Goal: Task Accomplishment & Management: Manage account settings

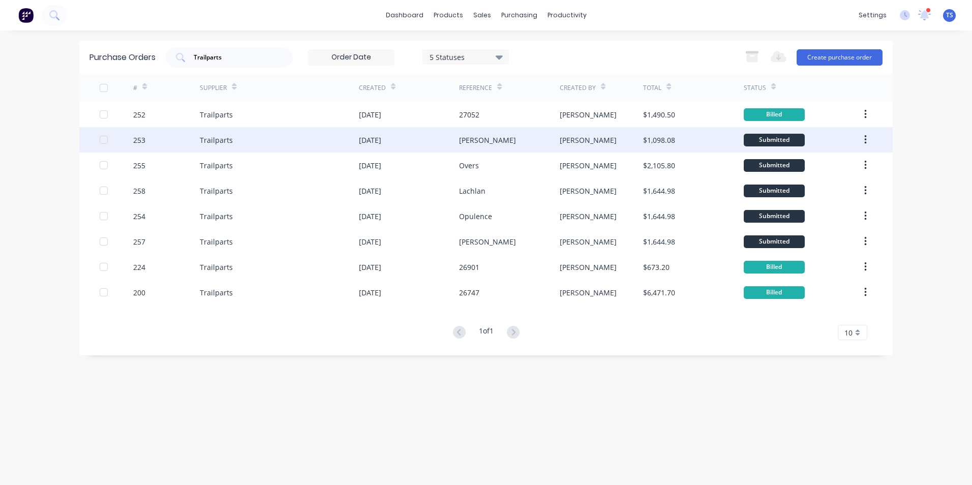
click at [225, 137] on div "Trailparts" at bounding box center [216, 140] width 33 height 11
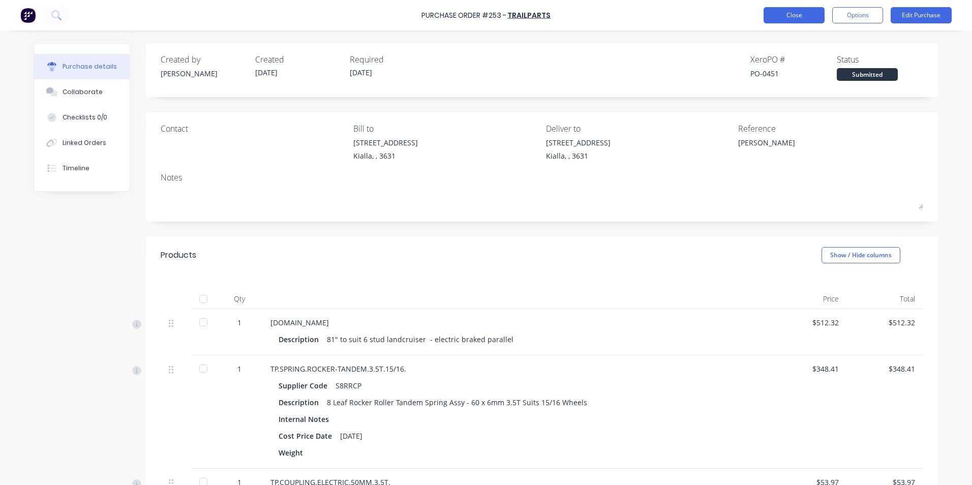
click at [801, 13] on button "Close" at bounding box center [794, 15] width 61 height 16
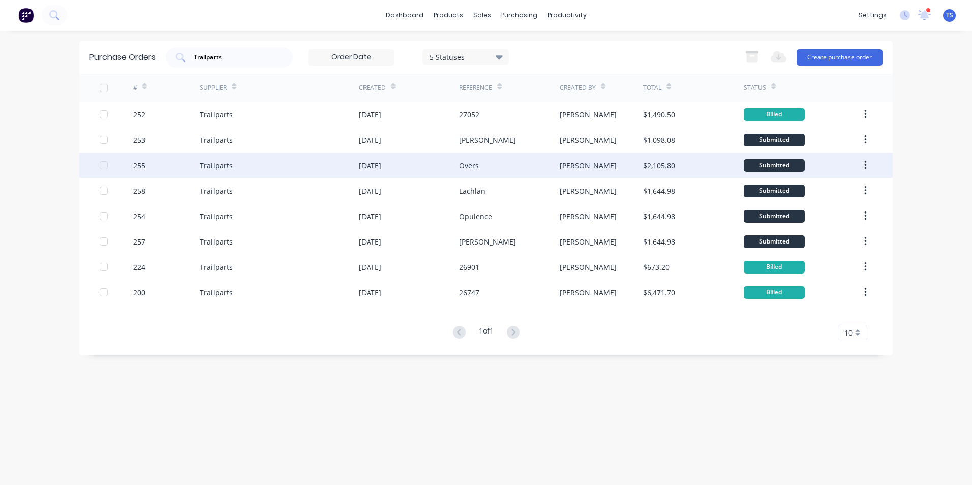
click at [235, 167] on div "Trailparts" at bounding box center [279, 165] width 159 height 25
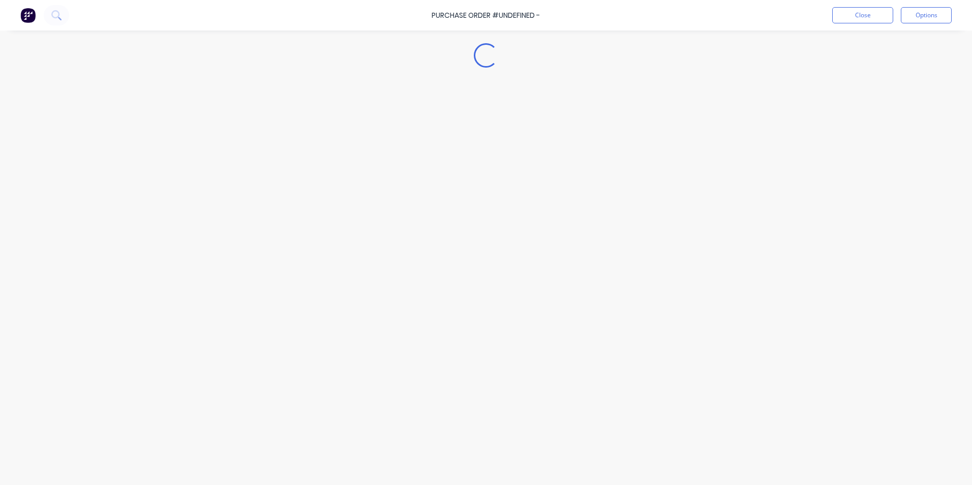
type textarea "x"
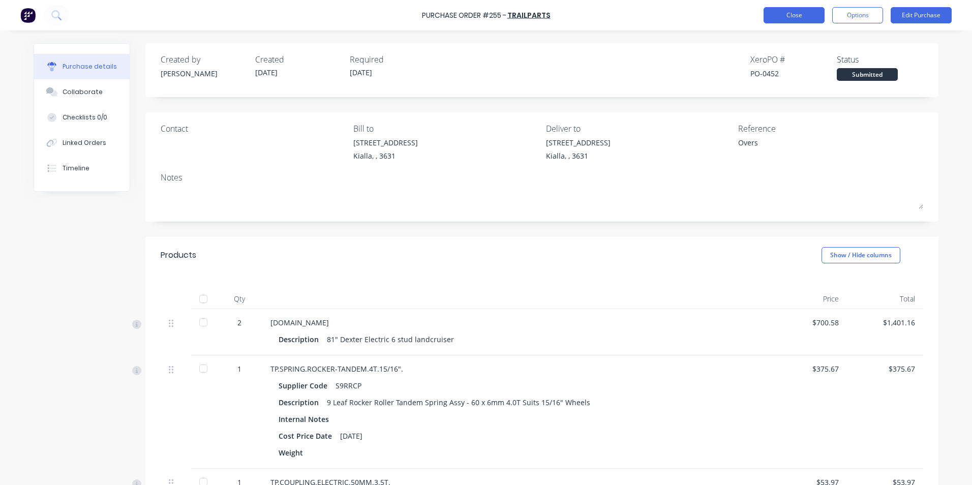
click at [794, 17] on button "Close" at bounding box center [794, 15] width 61 height 16
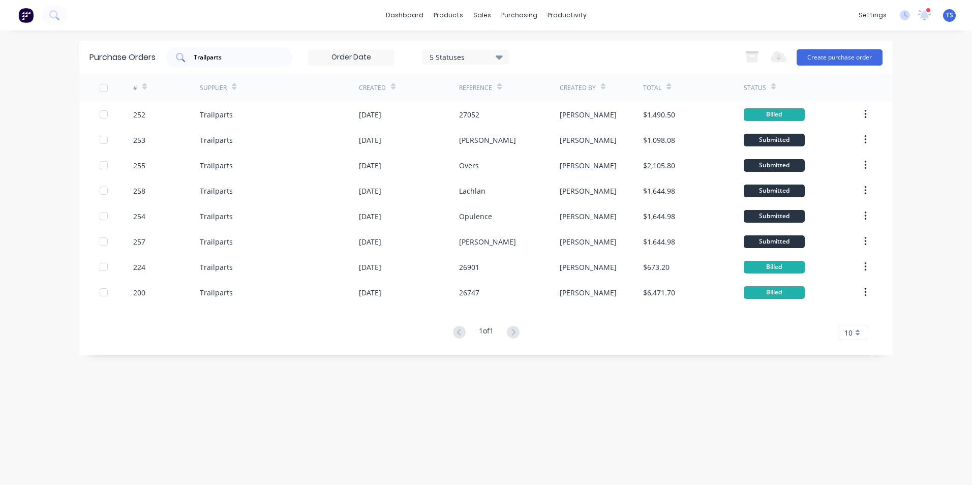
click at [235, 58] on input "Trailparts" at bounding box center [235, 57] width 84 height 10
type input "T"
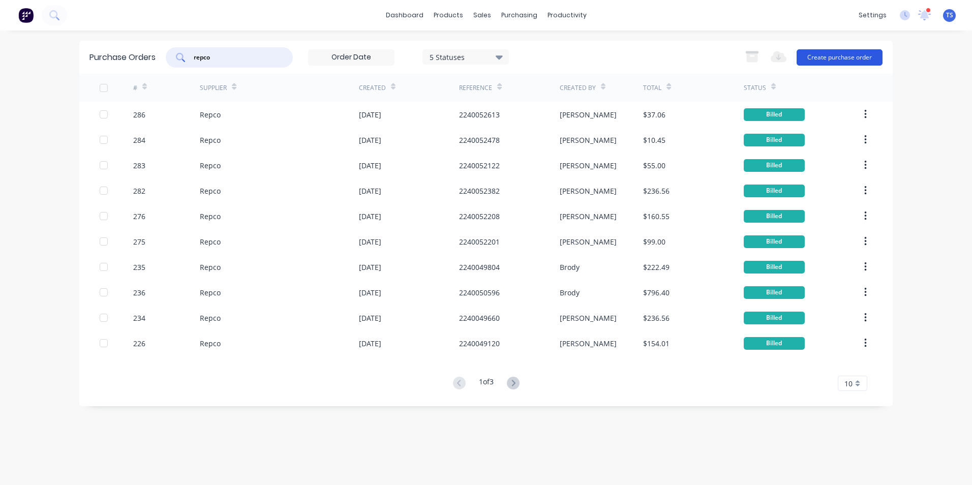
type input "repco"
click at [864, 58] on button "Create purchase order" at bounding box center [840, 57] width 86 height 16
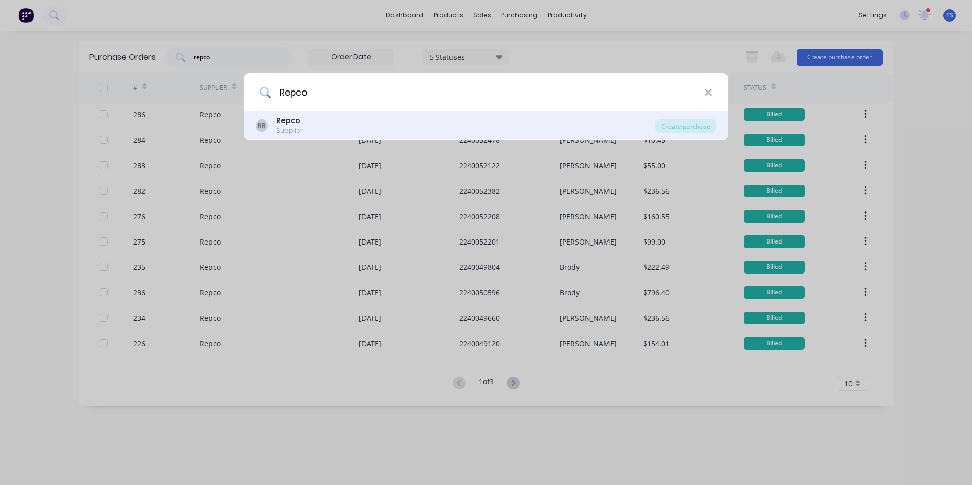
type input "Repco"
click at [308, 120] on div "RR Repco Supplier" at bounding box center [456, 125] width 400 height 20
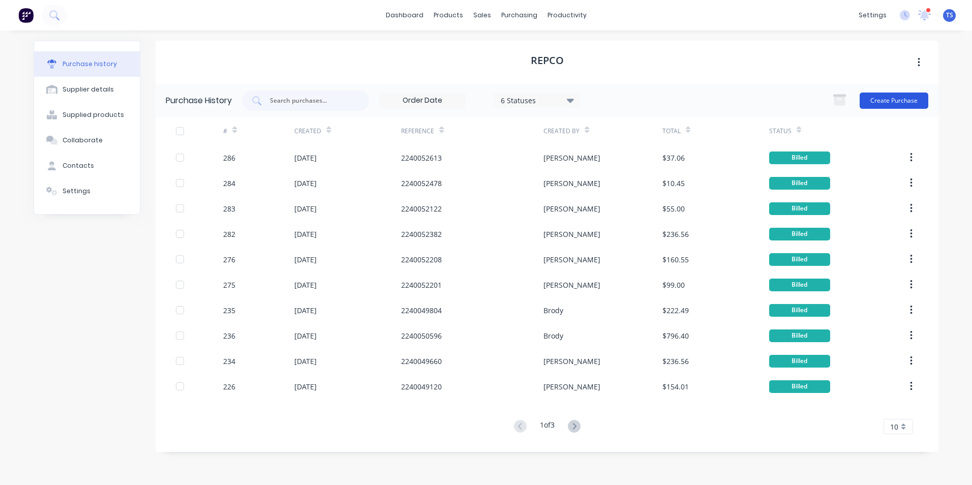
click at [902, 102] on button "Create Purchase" at bounding box center [894, 101] width 69 height 16
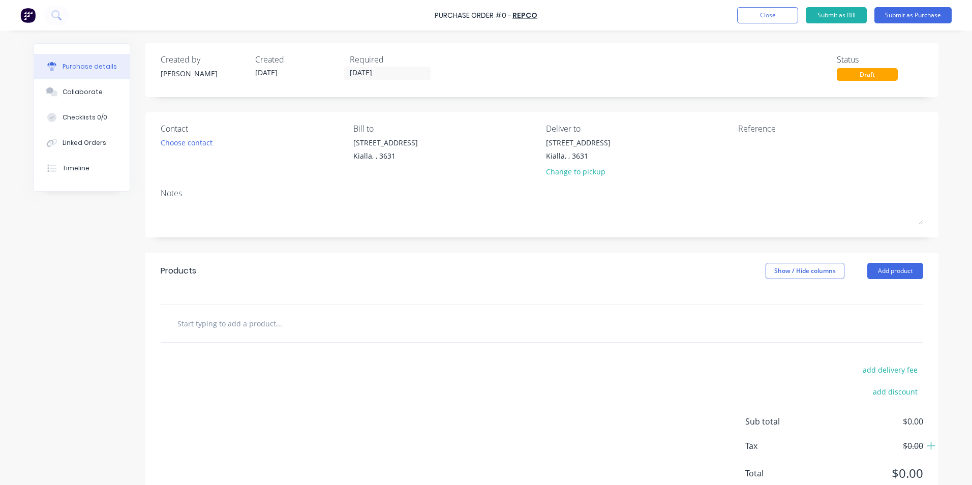
click at [202, 321] on input "text" at bounding box center [278, 323] width 203 height 20
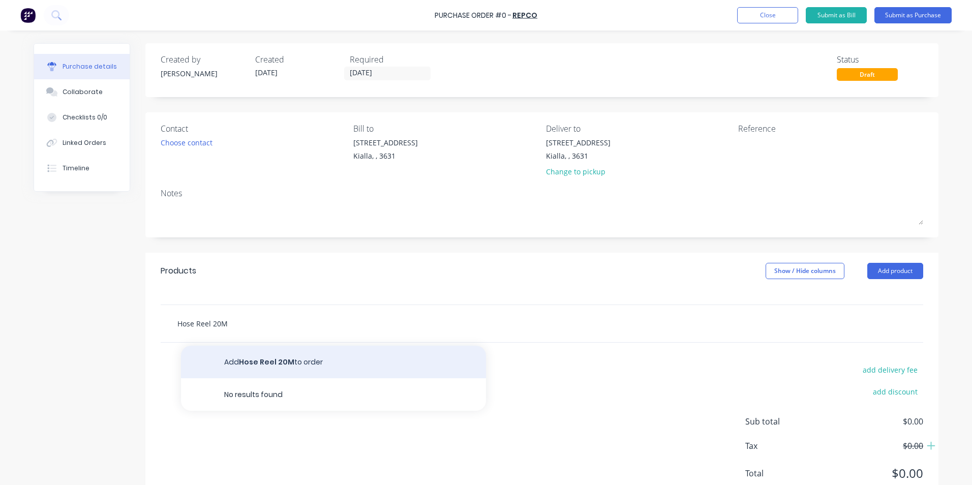
type input "Hose Reel 20M"
click at [300, 362] on button "Add Hose Reel 20M to order" at bounding box center [333, 362] width 305 height 33
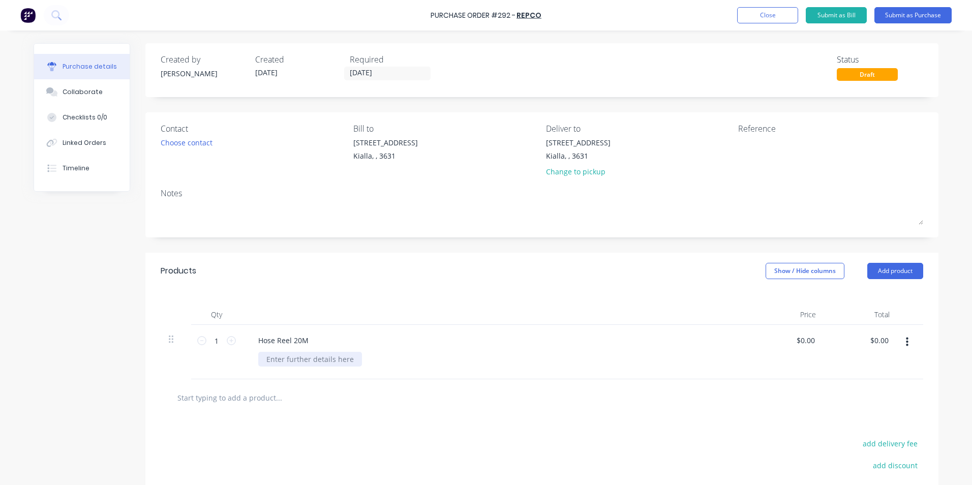
click at [276, 360] on div at bounding box center [310, 359] width 104 height 15
click at [809, 339] on input "0.00" at bounding box center [805, 340] width 23 height 15
type input "0"
type input "$120.05"
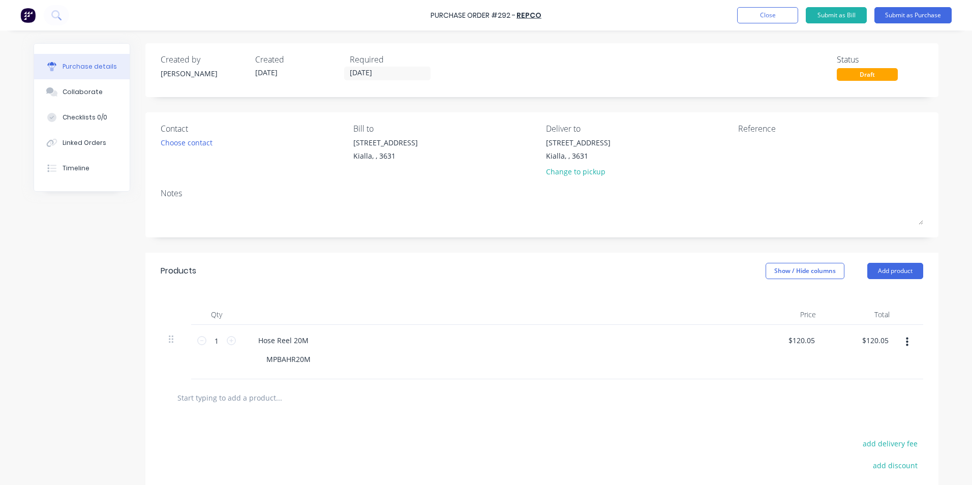
click at [871, 352] on div "$120.05 $120.05" at bounding box center [861, 352] width 74 height 54
click at [738, 139] on textarea at bounding box center [801, 148] width 127 height 23
type textarea "2240052876"
type textarea "x"
type textarea "2240052876"
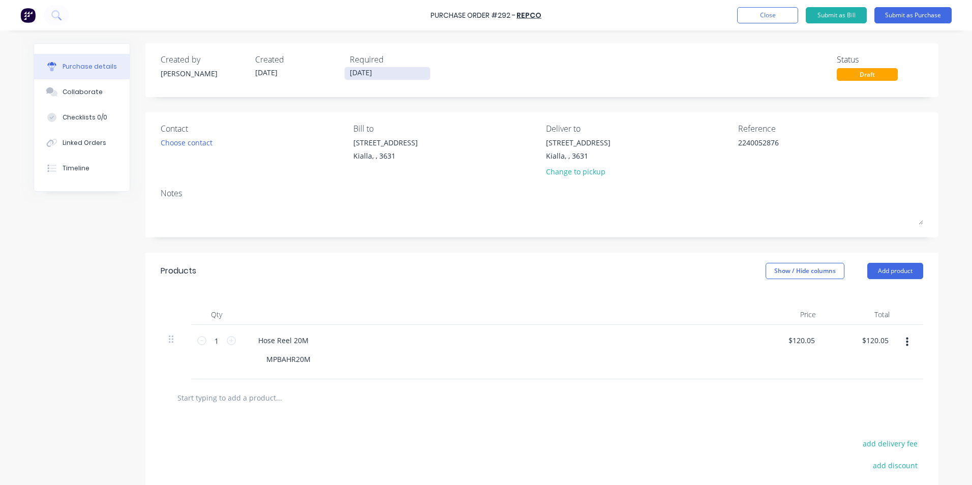
click at [384, 72] on input "[DATE]" at bounding box center [387, 73] width 85 height 13
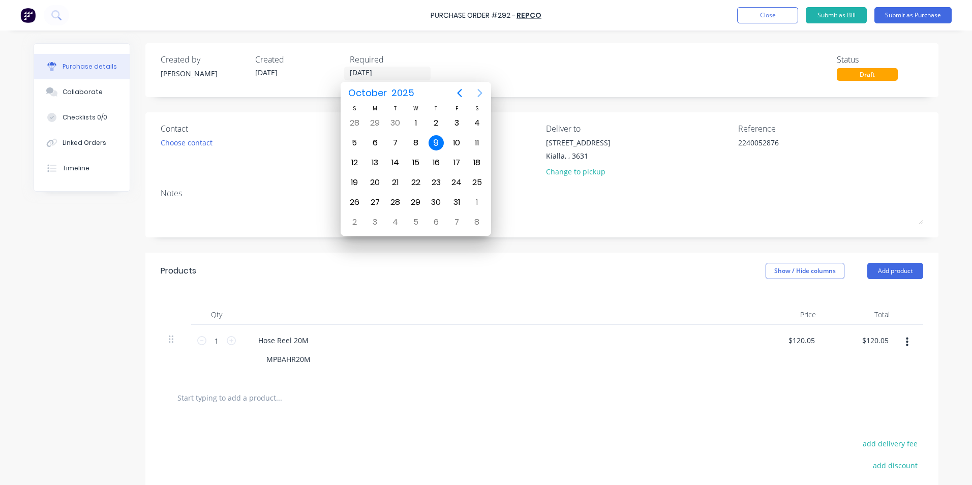
click at [482, 94] on icon "Next page" at bounding box center [480, 93] width 12 height 12
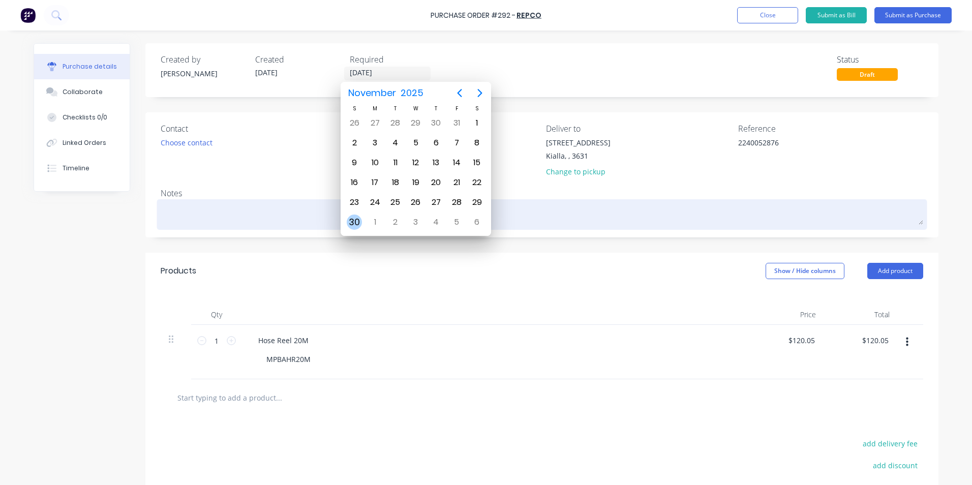
click at [354, 225] on div "30" at bounding box center [354, 222] width 15 height 15
type textarea "x"
type input "[DATE]"
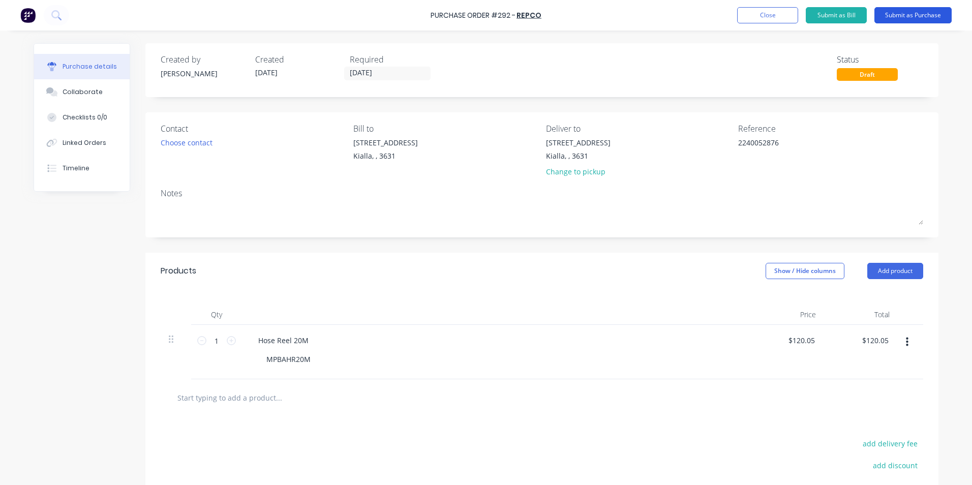
click at [923, 13] on button "Submit as Purchase" at bounding box center [912, 15] width 77 height 16
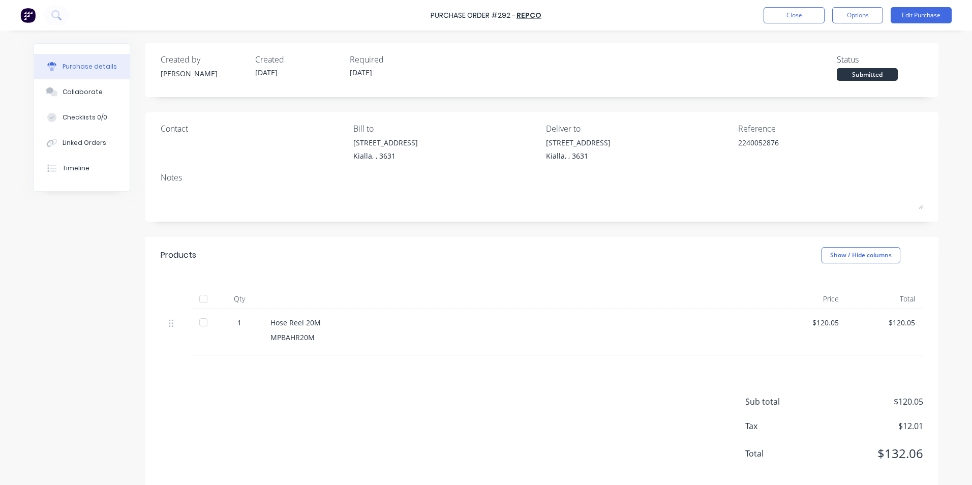
click at [201, 298] on div at bounding box center [203, 299] width 20 height 20
click at [855, 16] on button "Options" at bounding box center [857, 15] width 51 height 16
click at [837, 64] on div "Convert to Bill" at bounding box center [835, 61] width 78 height 15
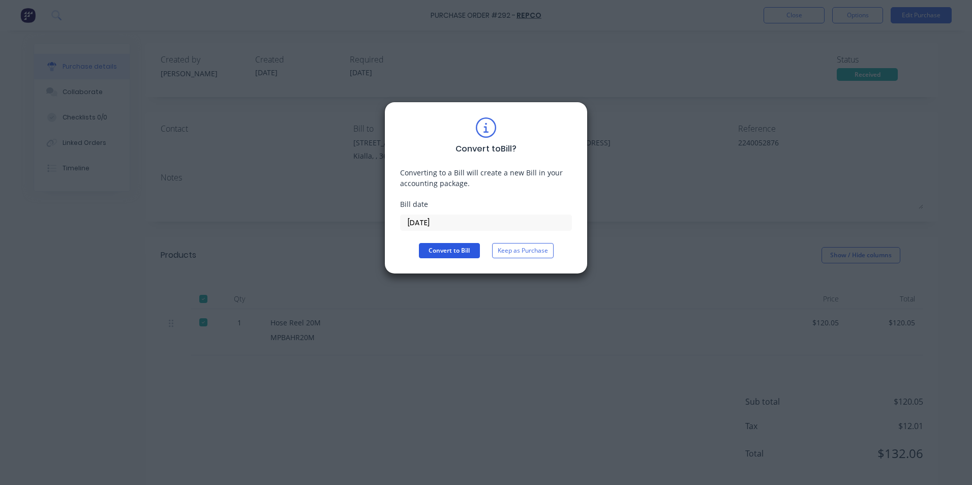
click at [457, 250] on button "Convert to Bill" at bounding box center [449, 250] width 61 height 15
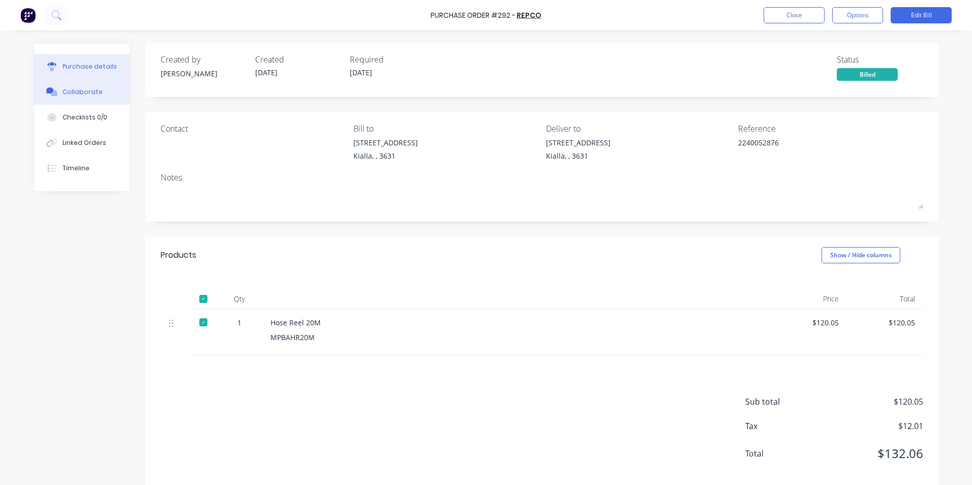
click at [74, 91] on div "Collaborate" at bounding box center [83, 91] width 40 height 9
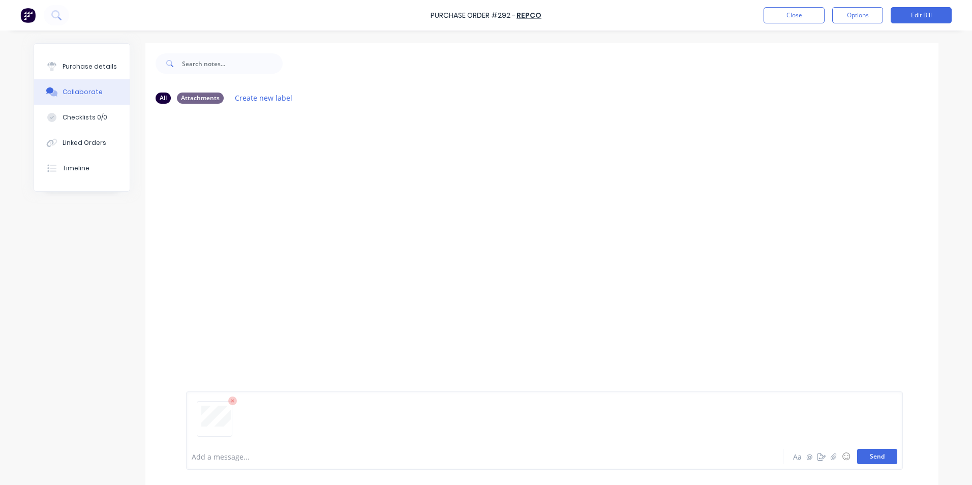
click at [866, 453] on button "Send" at bounding box center [877, 456] width 40 height 15
click at [88, 66] on div "Purchase details" at bounding box center [90, 66] width 54 height 9
type textarea "x"
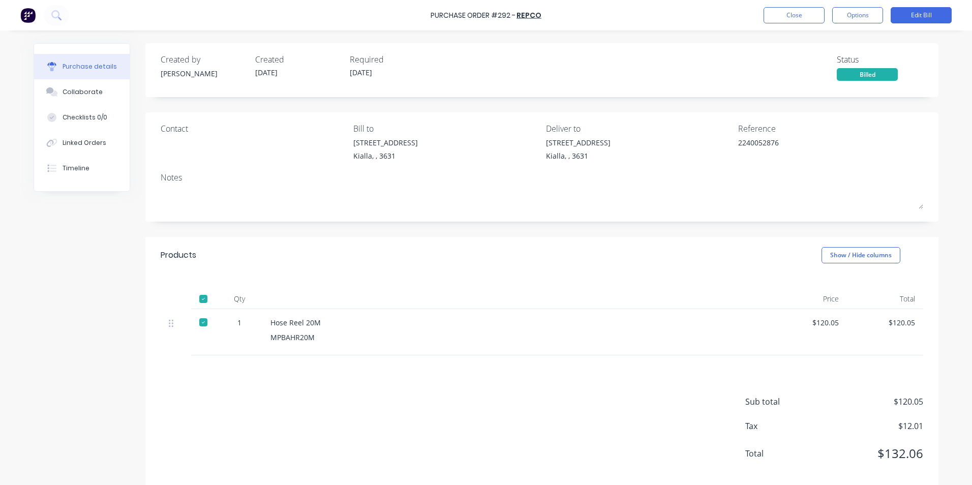
click at [831, 17] on div "Close Options Edit Bill" at bounding box center [858, 15] width 188 height 16
click at [782, 16] on button "Close" at bounding box center [794, 15] width 61 height 16
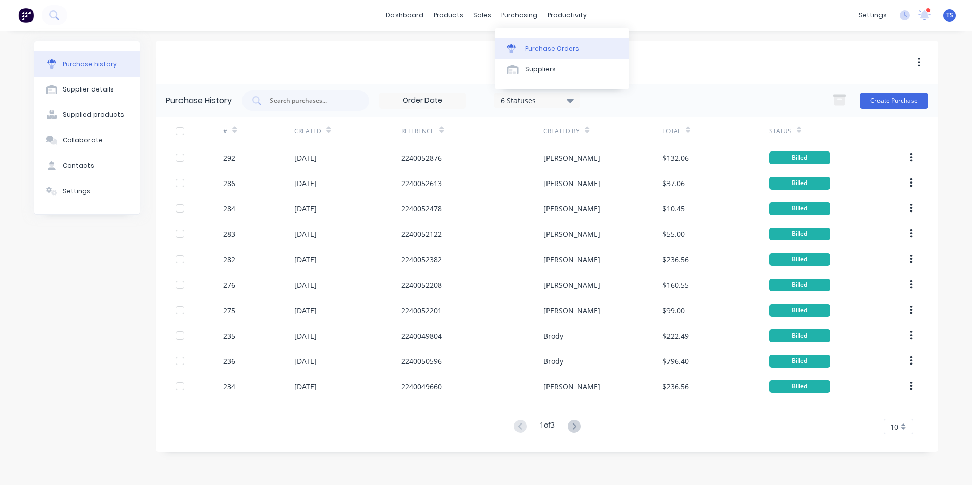
click at [534, 47] on div "Purchase Orders" at bounding box center [552, 48] width 54 height 9
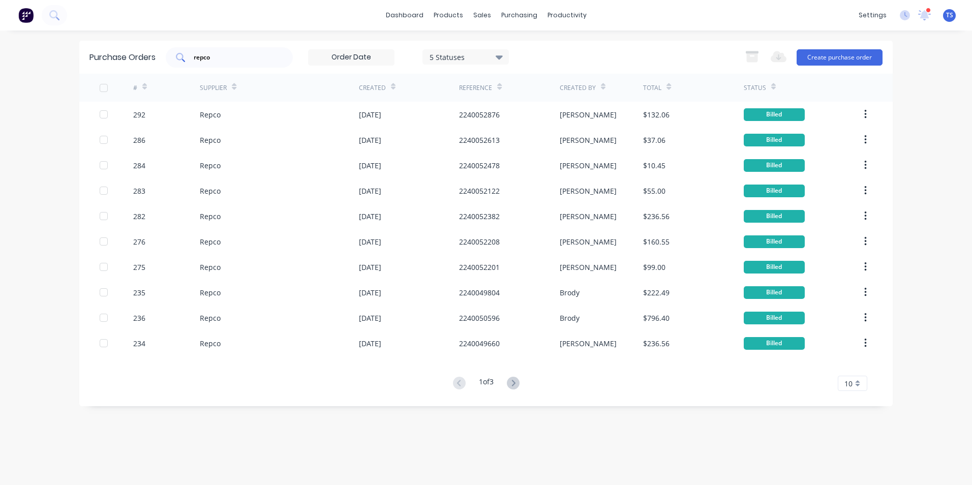
click at [219, 54] on input "repco" at bounding box center [235, 57] width 84 height 10
type input "r"
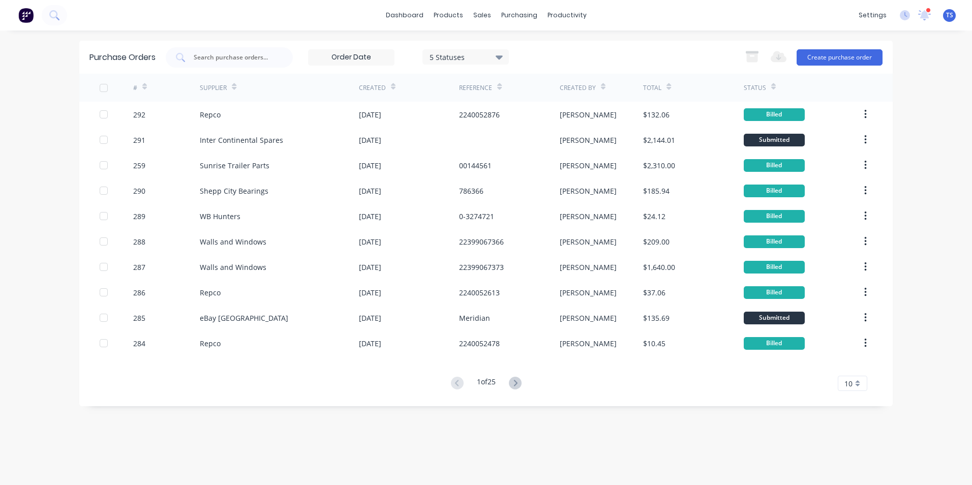
click at [501, 56] on icon at bounding box center [499, 57] width 7 height 4
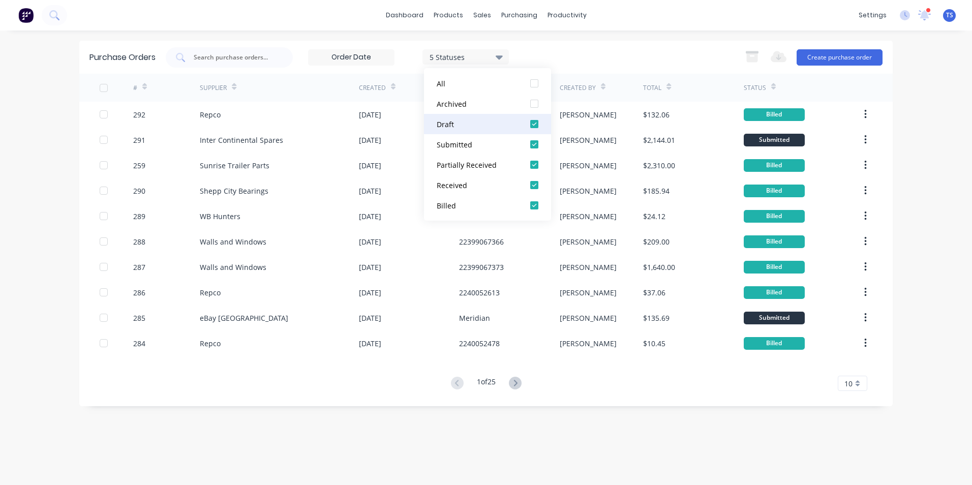
click at [536, 125] on div at bounding box center [534, 124] width 20 height 20
click at [532, 168] on div at bounding box center [534, 165] width 20 height 20
click at [535, 181] on div at bounding box center [534, 185] width 20 height 20
click at [535, 204] on div at bounding box center [534, 205] width 20 height 20
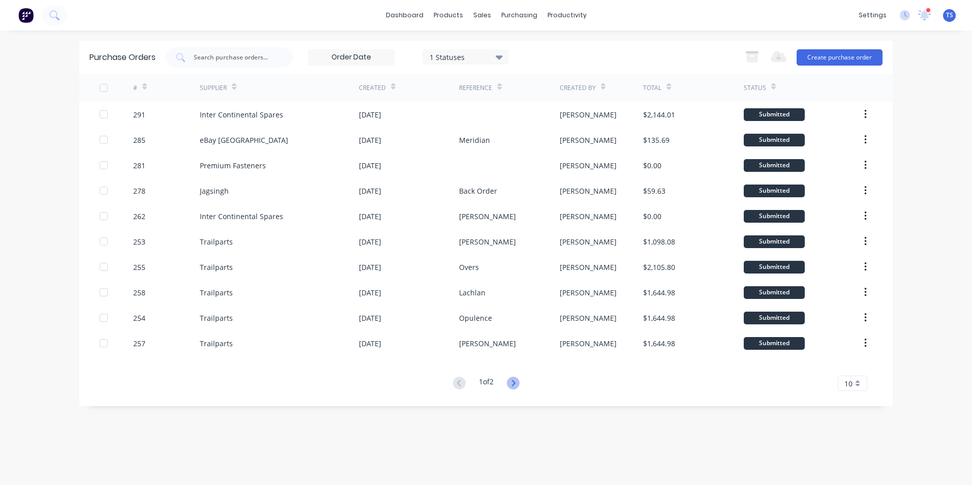
click at [515, 382] on icon at bounding box center [513, 383] width 4 height 6
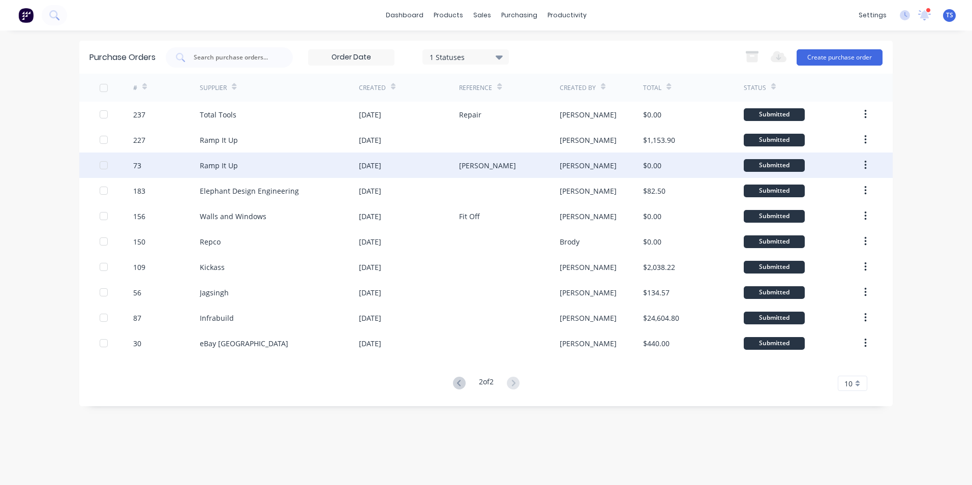
click at [228, 163] on div "Ramp It Up" at bounding box center [219, 165] width 38 height 11
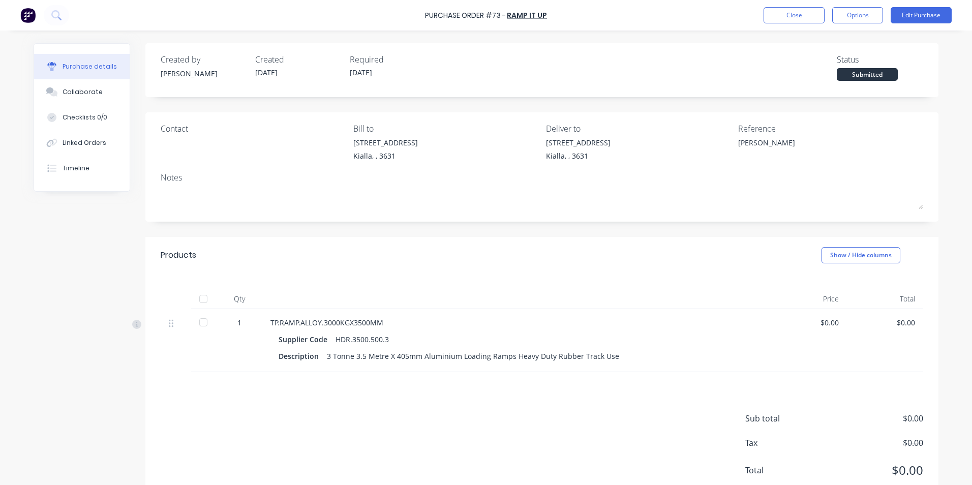
click at [201, 298] on div at bounding box center [203, 299] width 20 height 20
click at [916, 14] on button "Edit Purchase" at bounding box center [921, 15] width 61 height 16
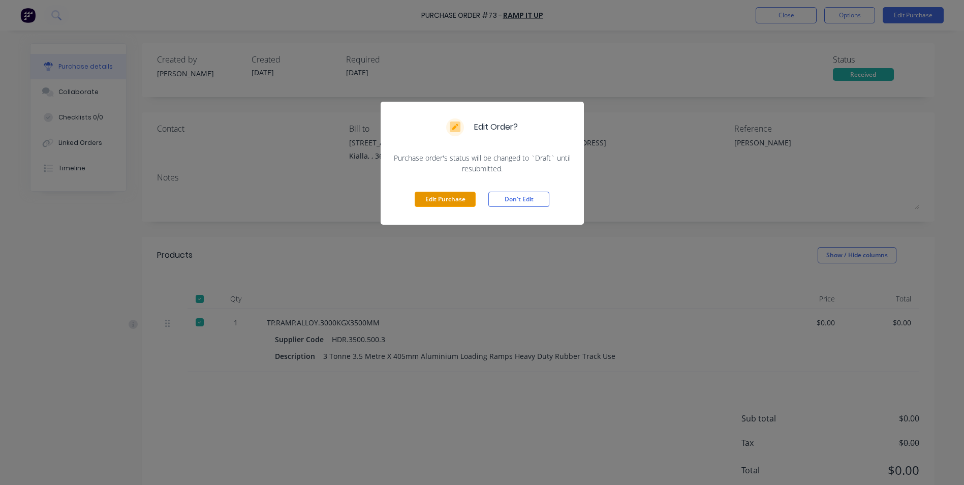
click at [452, 198] on button "Edit Purchase" at bounding box center [445, 199] width 61 height 15
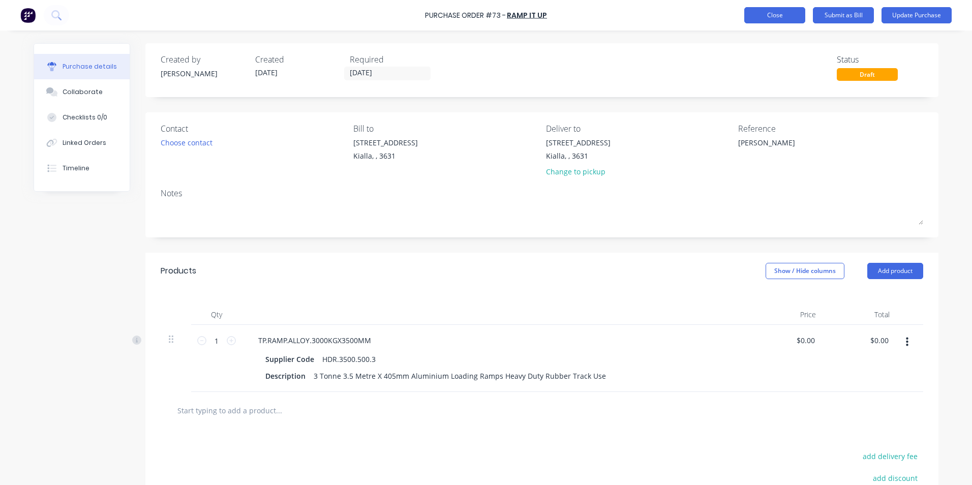
click at [778, 15] on button "Close" at bounding box center [774, 15] width 61 height 16
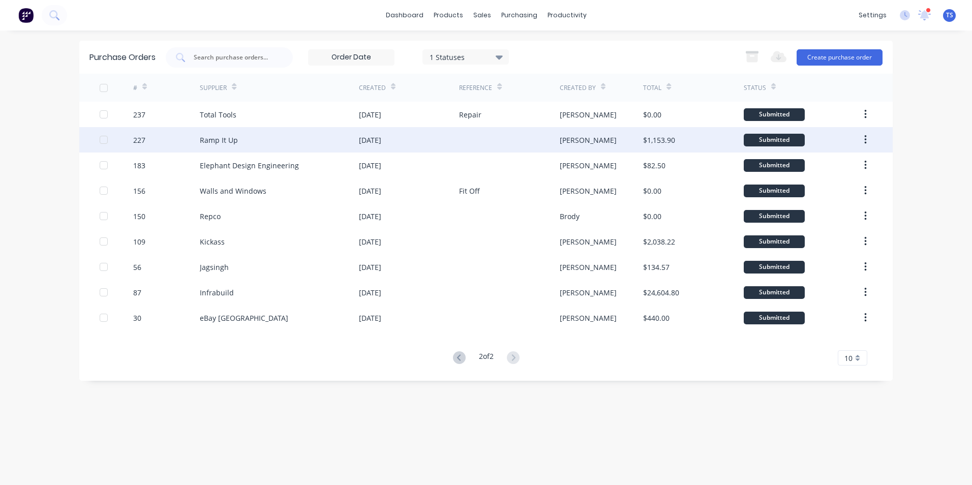
click at [225, 140] on div "Ramp It Up" at bounding box center [219, 140] width 38 height 11
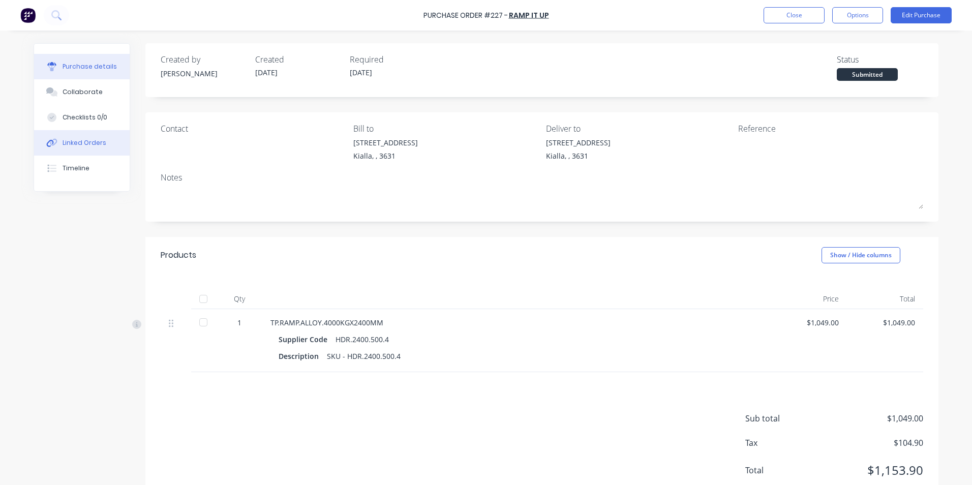
click at [73, 142] on div "Linked Orders" at bounding box center [85, 142] width 44 height 9
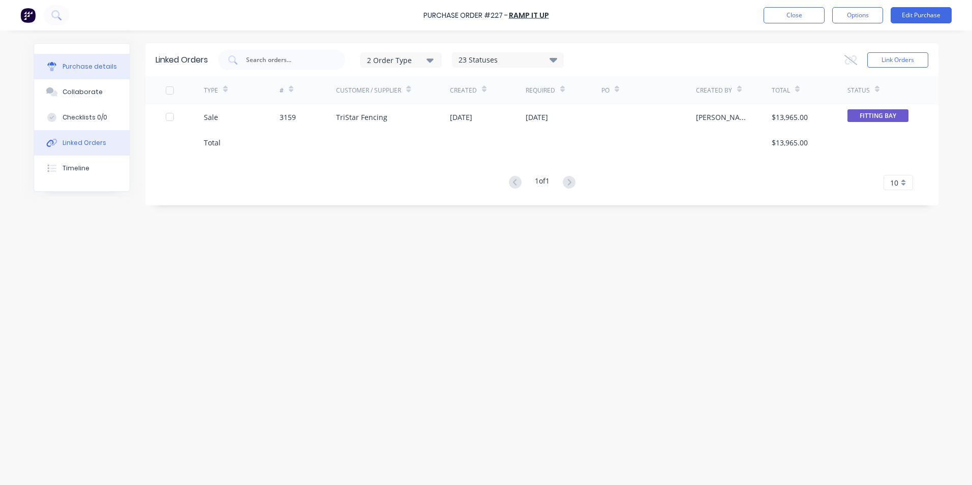
click at [97, 67] on div "Purchase details" at bounding box center [90, 66] width 54 height 9
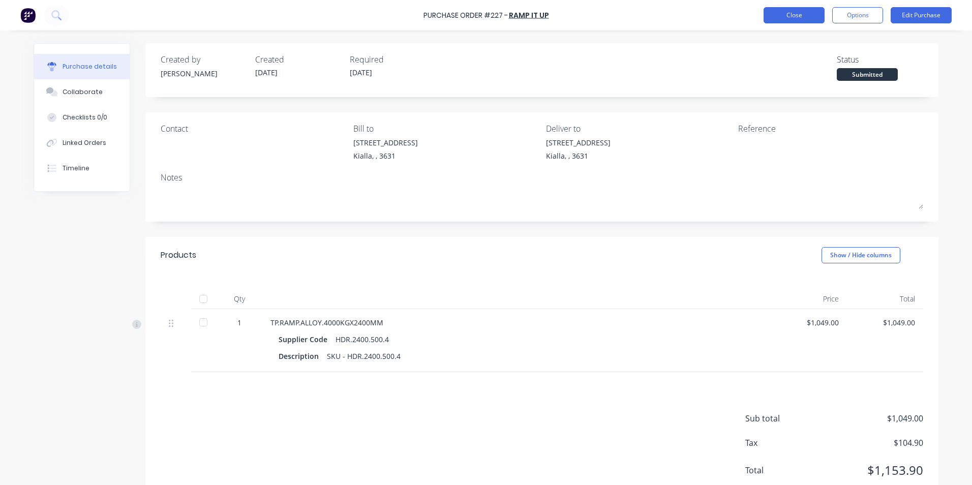
click at [792, 16] on button "Close" at bounding box center [794, 15] width 61 height 16
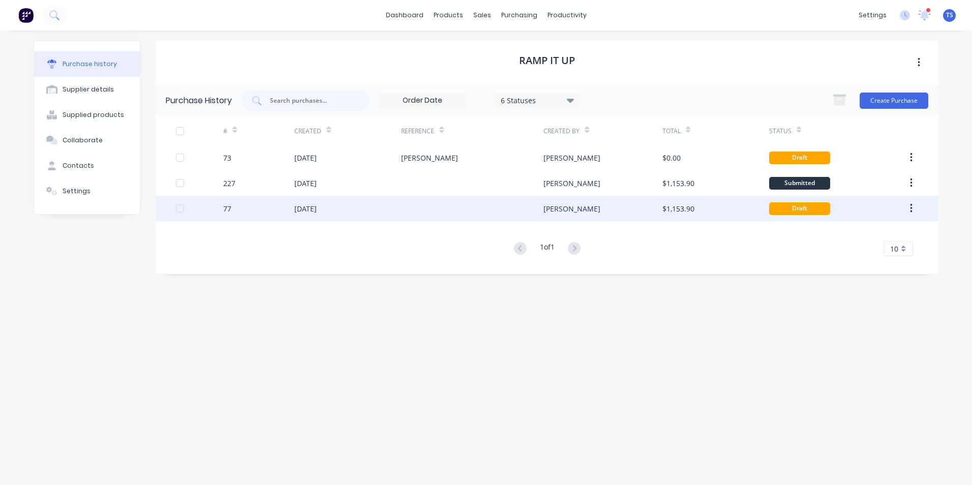
click at [315, 209] on div "[DATE]" at bounding box center [305, 208] width 22 height 11
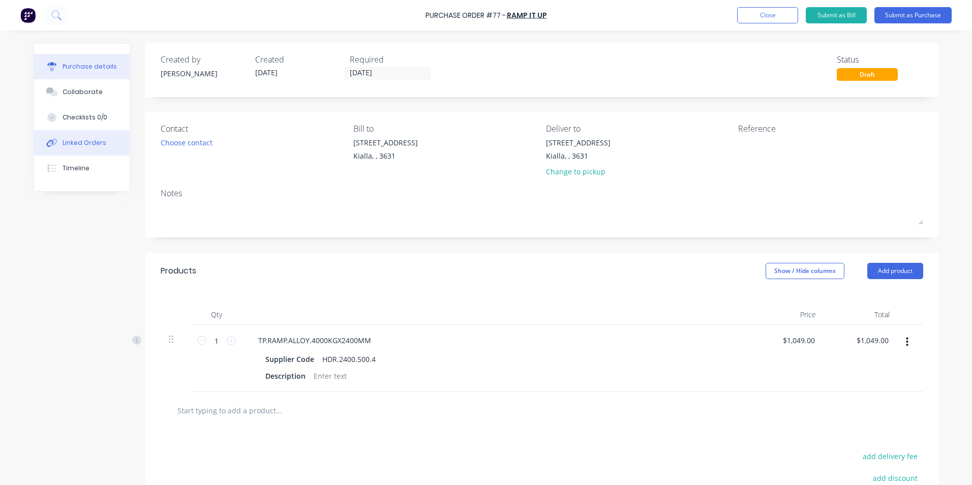
click at [69, 142] on div "Linked Orders" at bounding box center [85, 142] width 44 height 9
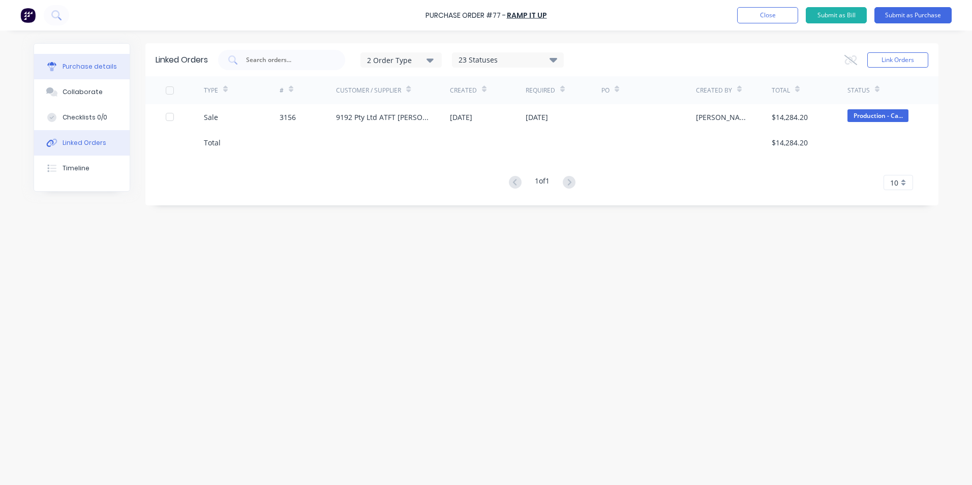
click at [87, 66] on div "Purchase details" at bounding box center [90, 66] width 54 height 9
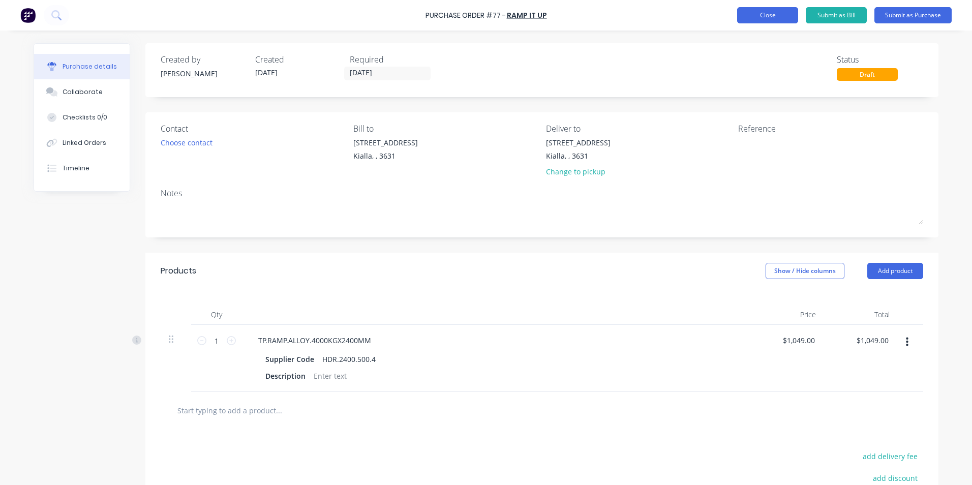
click at [778, 14] on button "Close" at bounding box center [767, 15] width 61 height 16
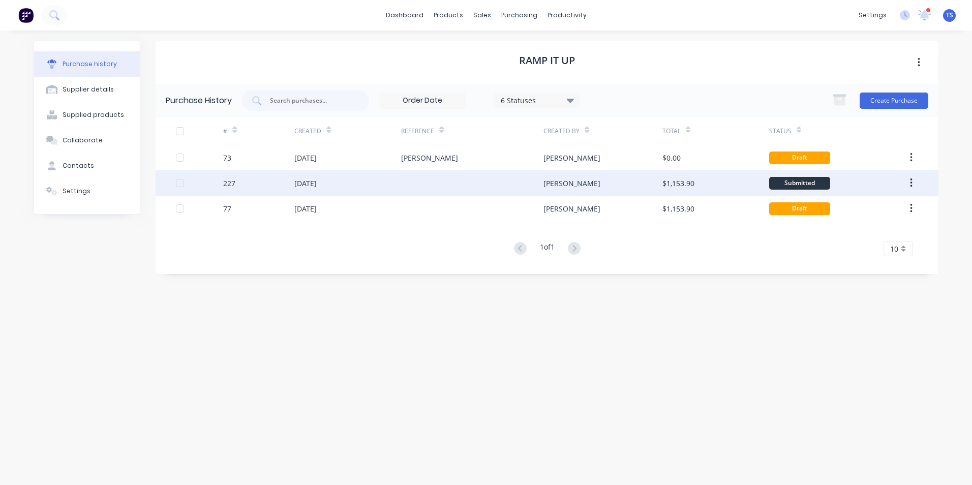
click at [232, 180] on div "227" at bounding box center [229, 183] width 12 height 11
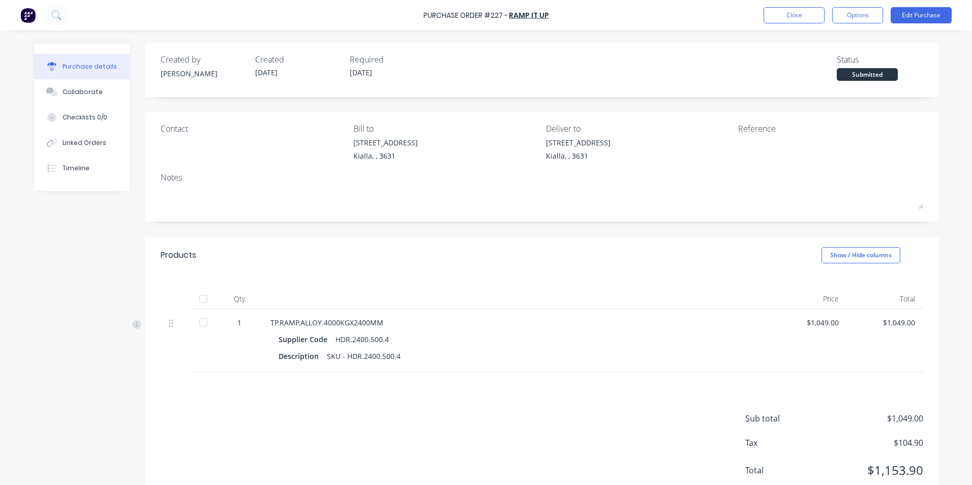
click at [199, 297] on div at bounding box center [203, 299] width 20 height 20
click at [798, 17] on button "Close" at bounding box center [794, 15] width 61 height 16
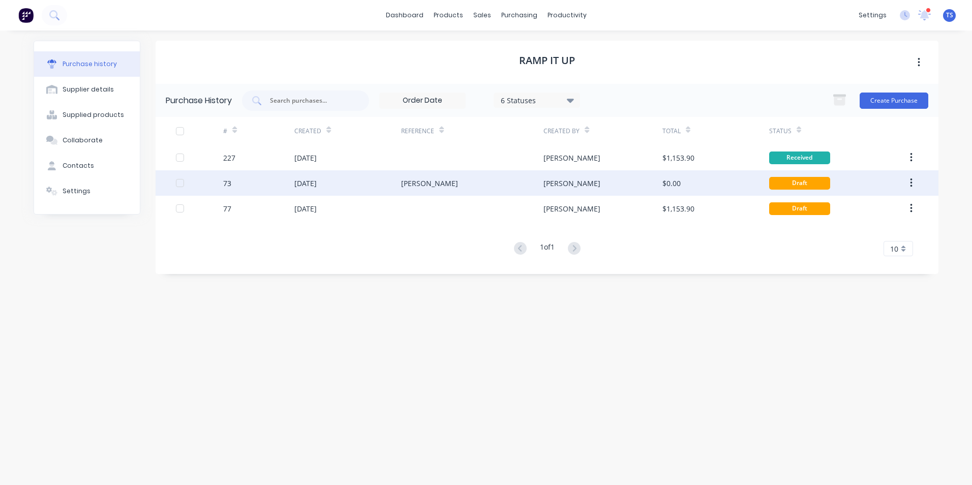
click at [317, 186] on div "[DATE]" at bounding box center [305, 183] width 22 height 11
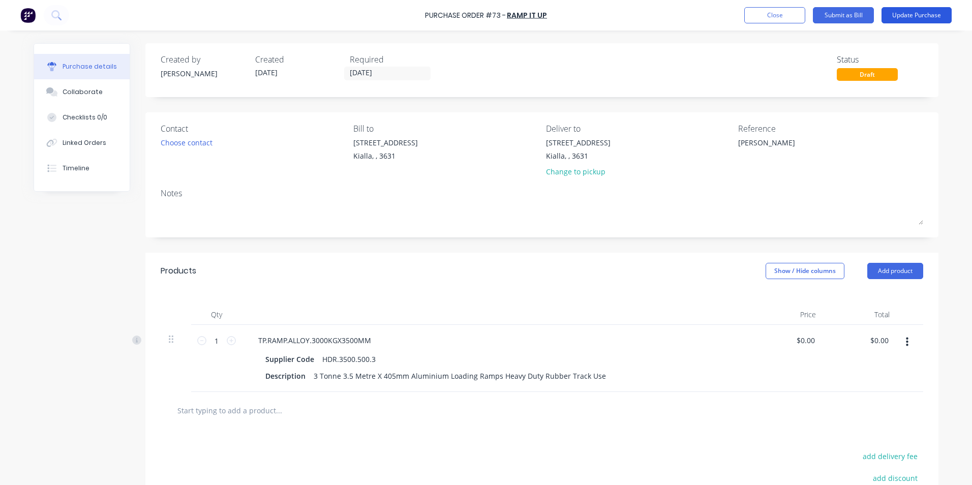
click at [923, 15] on button "Update Purchase" at bounding box center [917, 15] width 70 height 16
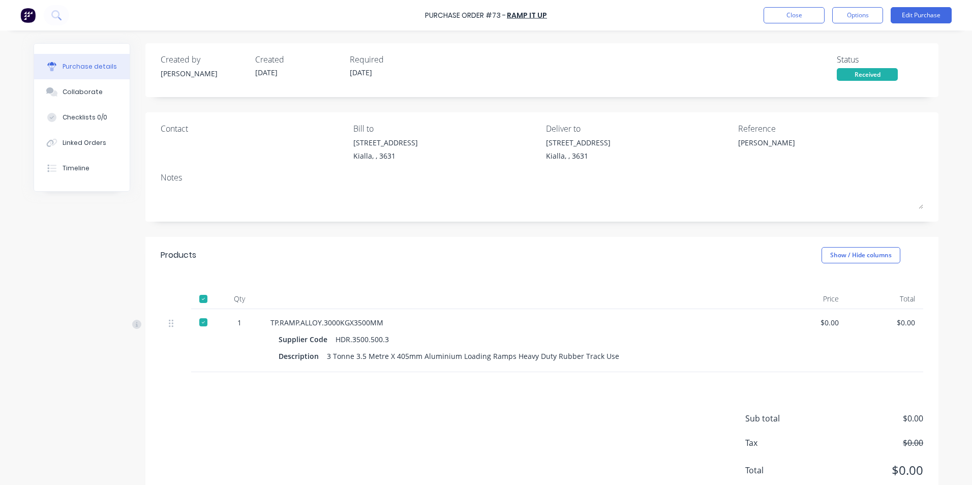
click at [339, 72] on div "Created by [PERSON_NAME] Created [DATE] Required [DATE]" at bounding box center [299, 66] width 276 height 27
click at [928, 10] on button "Edit Purchase" at bounding box center [921, 15] width 61 height 16
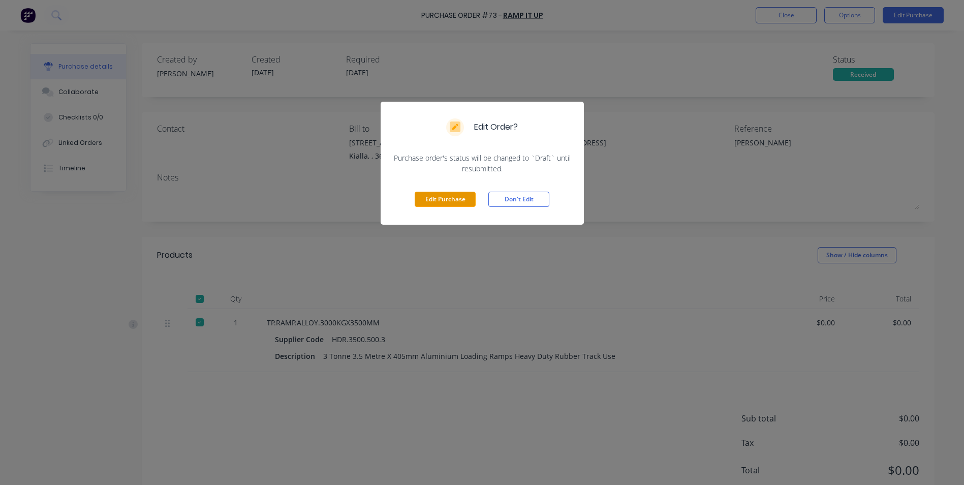
click at [453, 202] on button "Edit Purchase" at bounding box center [445, 199] width 61 height 15
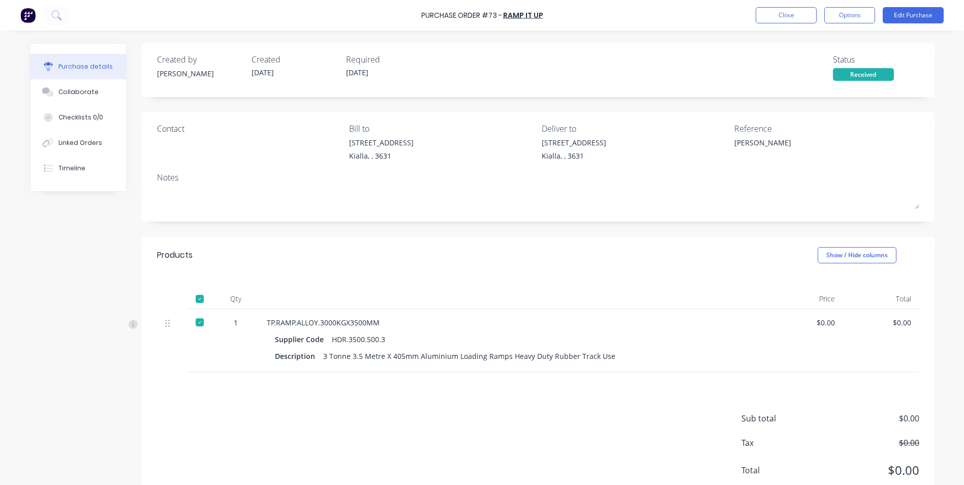
type textarea "x"
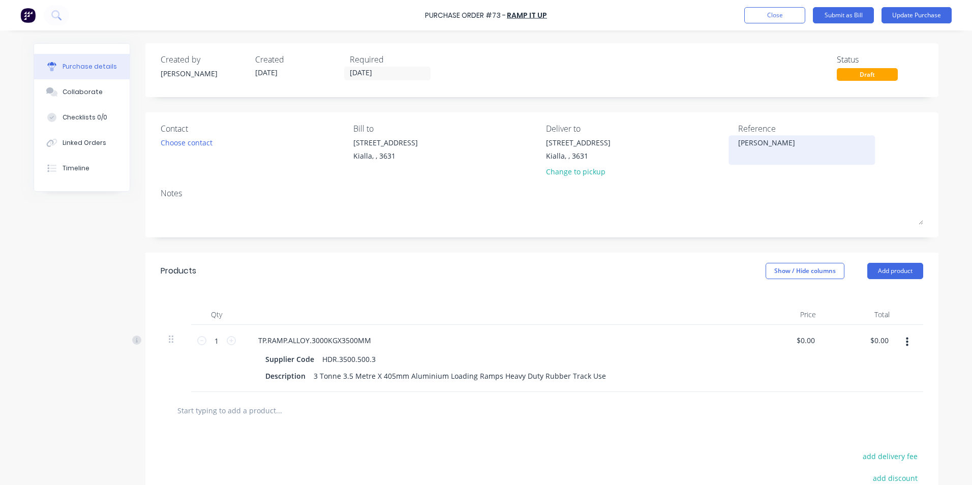
click at [794, 143] on textarea "[PERSON_NAME]" at bounding box center [801, 148] width 127 height 23
type textarea "N"
type textarea "RIU8364"
type textarea "x"
type textarea "RIU8364"
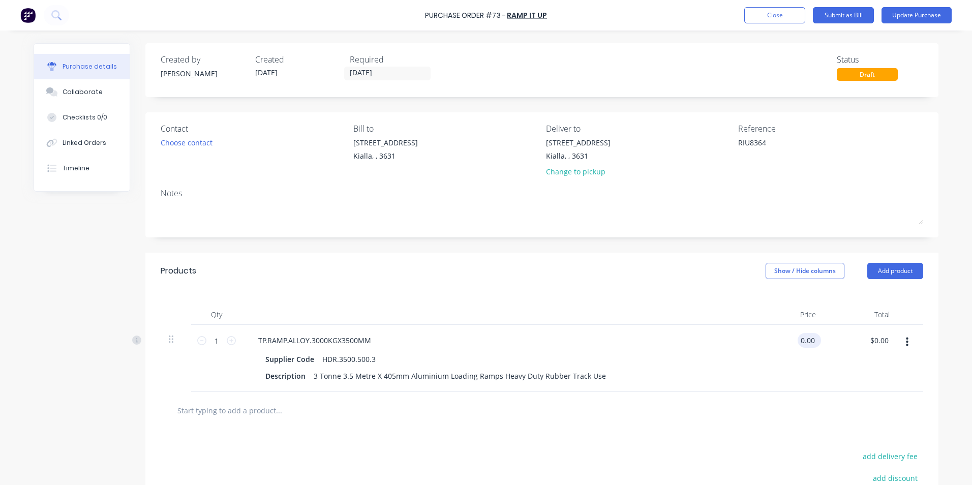
click at [812, 343] on input "0.00" at bounding box center [807, 340] width 19 height 15
type input "0"
type input "1349.00"
type textarea "x"
type input "$1,349.00"
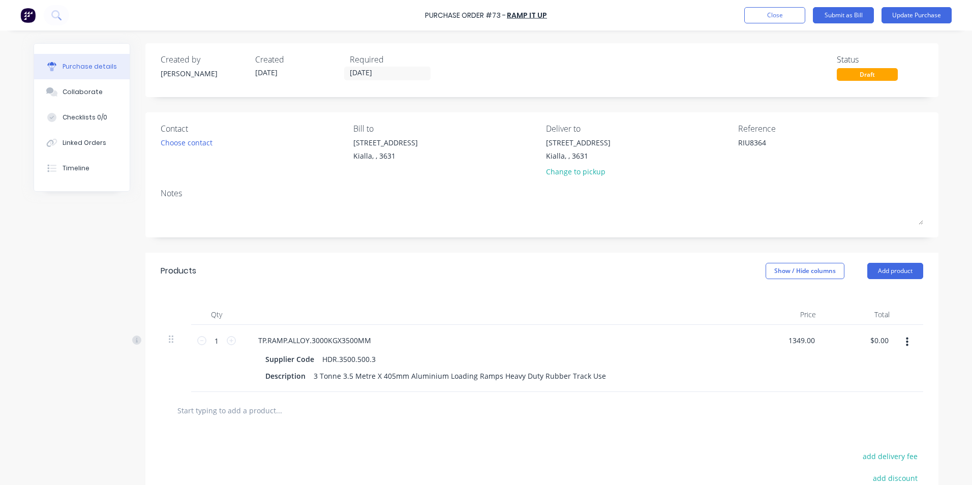
type input "$1,349.00"
click at [842, 366] on div "$1,349.00 $1,349.00" at bounding box center [861, 358] width 74 height 67
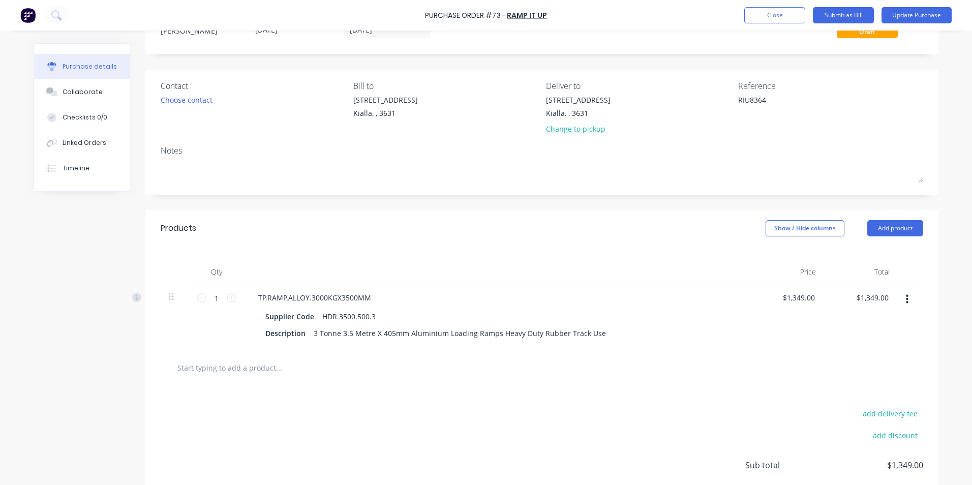
scroll to position [20, 0]
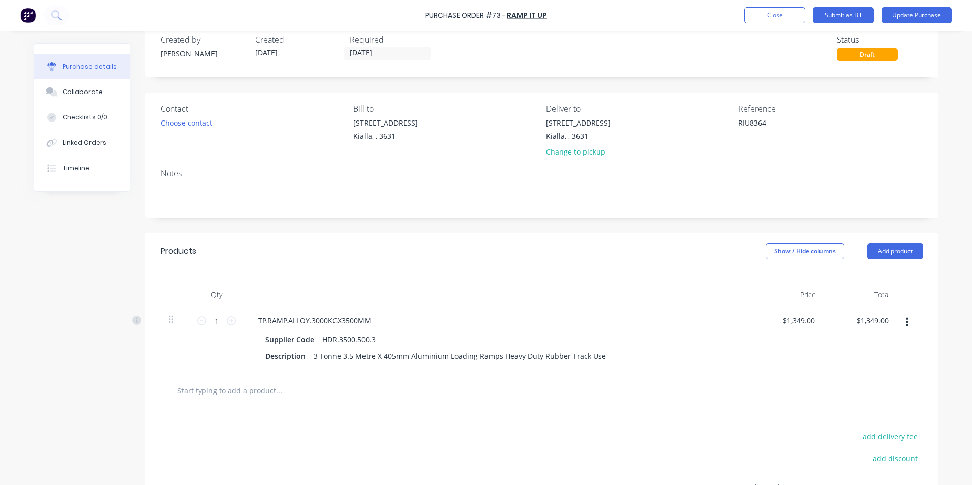
click at [232, 395] on input "text" at bounding box center [278, 390] width 203 height 20
click at [883, 250] on button "Add product" at bounding box center [895, 251] width 56 height 16
click at [850, 281] on div "Product catalogue" at bounding box center [875, 277] width 78 height 15
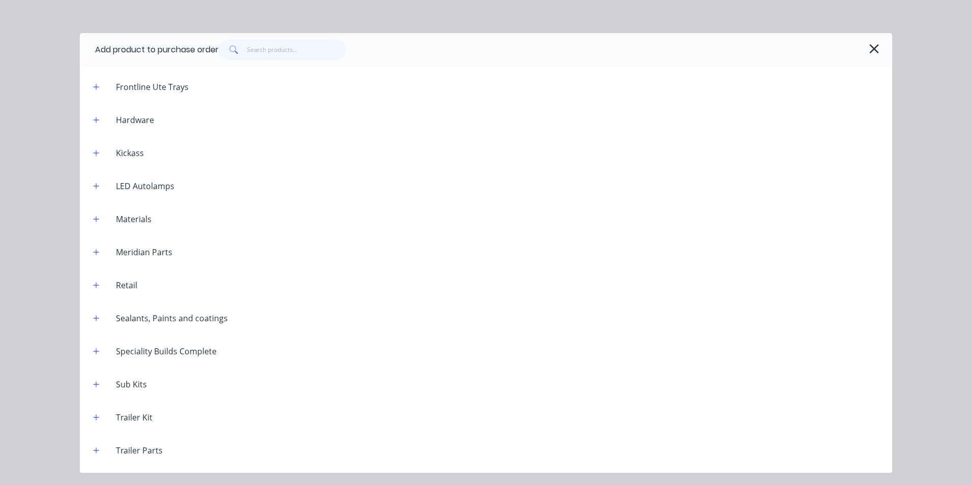
scroll to position [521, 0]
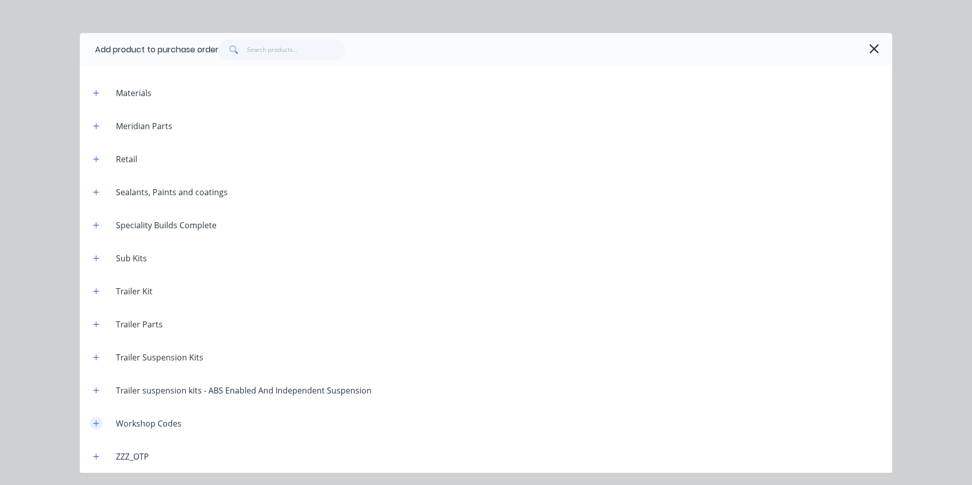
click at [96, 423] on icon "button" at bounding box center [97, 423] width 6 height 6
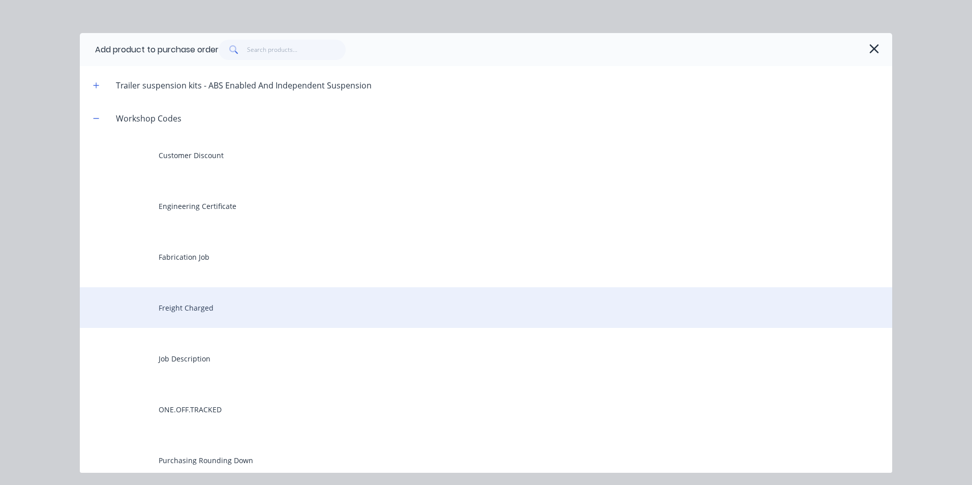
click at [173, 311] on div "Freight Charged" at bounding box center [486, 307] width 812 height 41
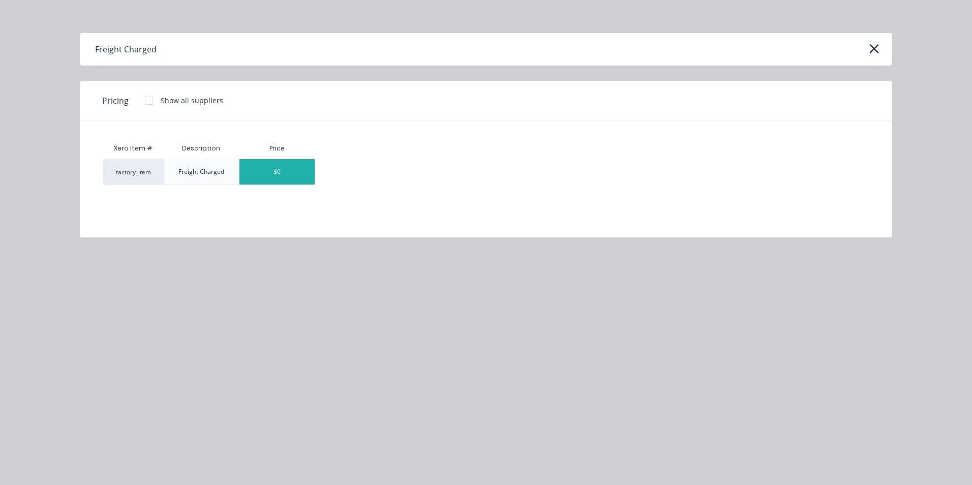
click at [296, 167] on div "$0" at bounding box center [276, 171] width 75 height 25
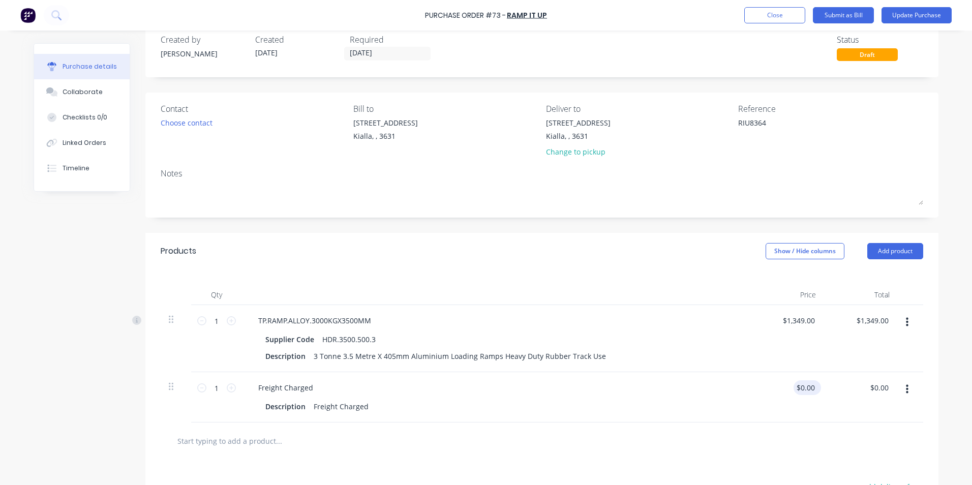
type textarea "x"
click at [810, 386] on input "0.00" at bounding box center [805, 387] width 23 height 15
type input "0"
type input "260.00"
type textarea "x"
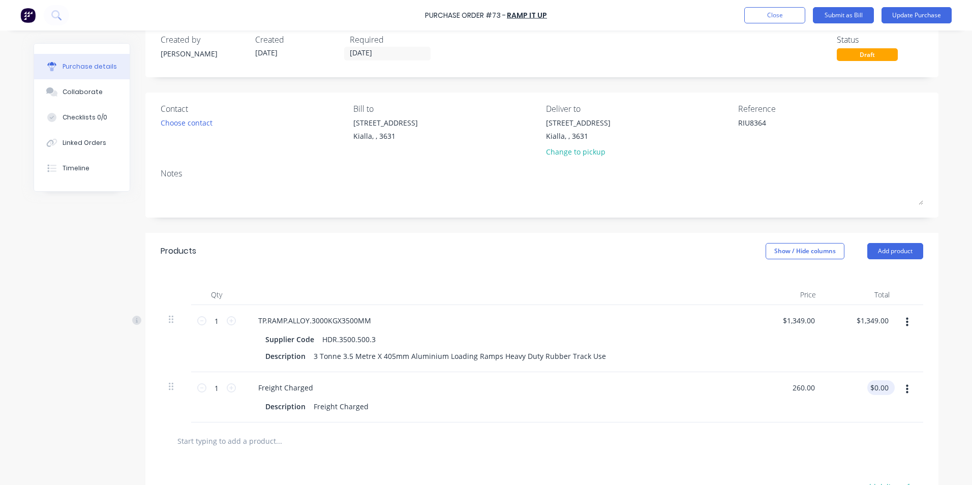
type input "$260.00"
type input "260.00"
click at [868, 385] on input "260.00" at bounding box center [876, 387] width 27 height 15
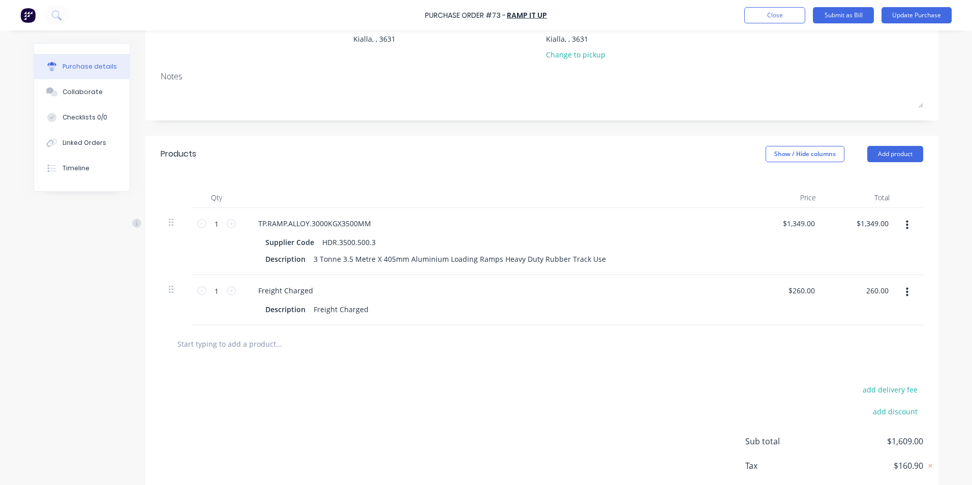
scroll to position [172, 0]
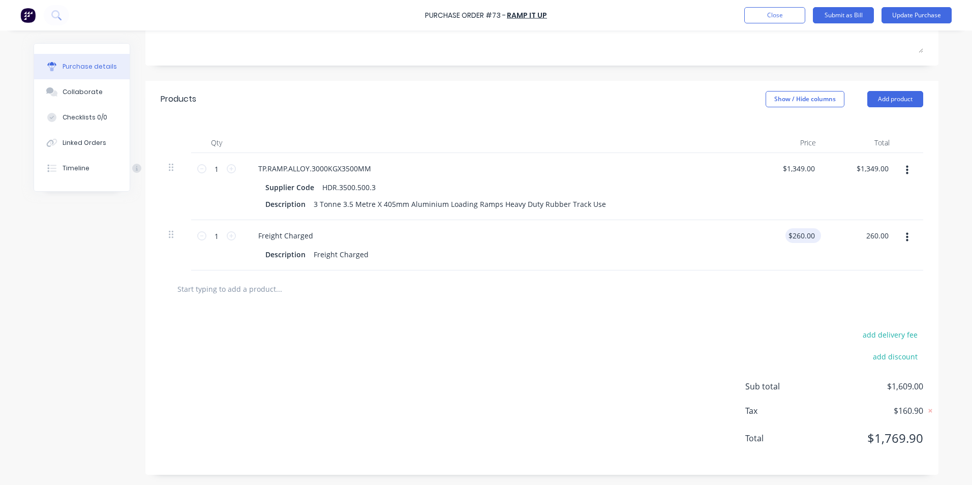
type textarea "x"
type input "260.00"
type input "$260.00"
click at [810, 234] on input "260.00" at bounding box center [801, 235] width 32 height 15
type input "236.36"
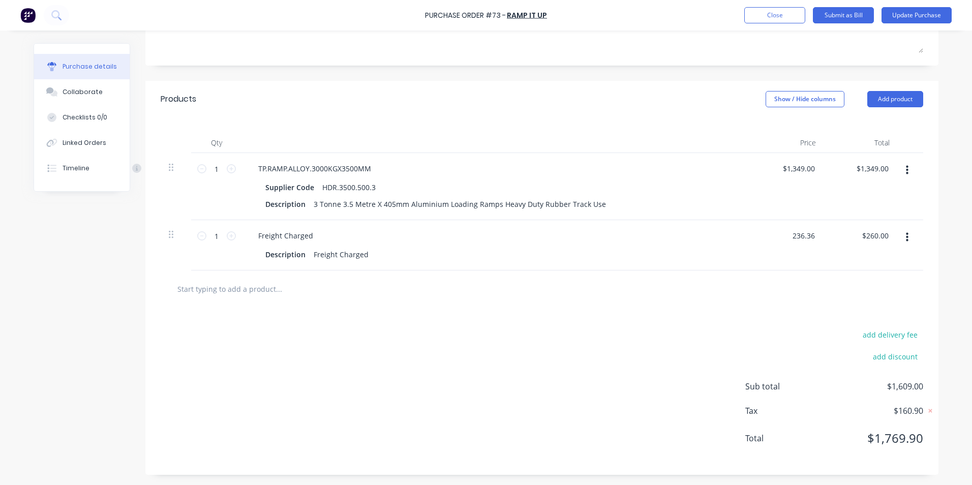
type textarea "x"
type input "$236.36"
click at [609, 368] on div "add delivery fee add discount Sub total $1,585.36 Tax $158.54 Total $1,743.90" at bounding box center [541, 391] width 793 height 167
type textarea "x"
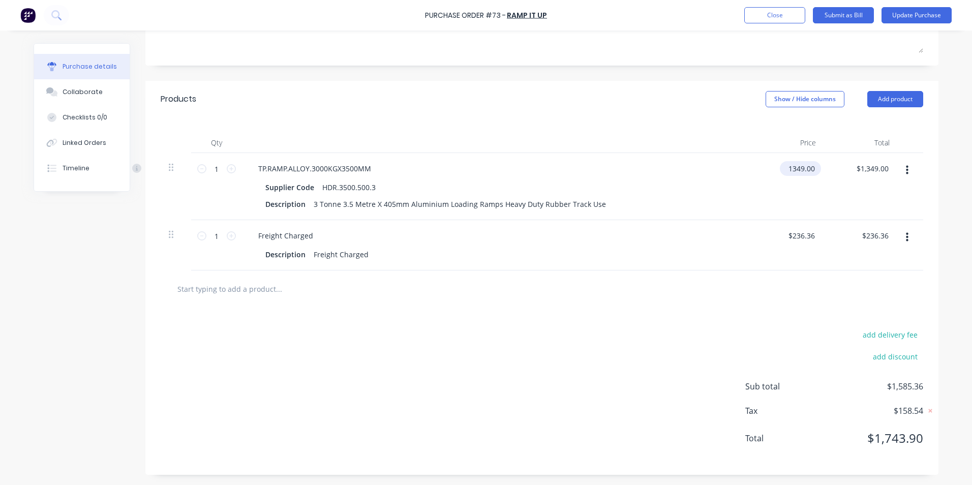
click at [812, 168] on input "1349.00" at bounding box center [798, 168] width 37 height 15
type input "1226.36"
type textarea "x"
type input "$1,226.36"
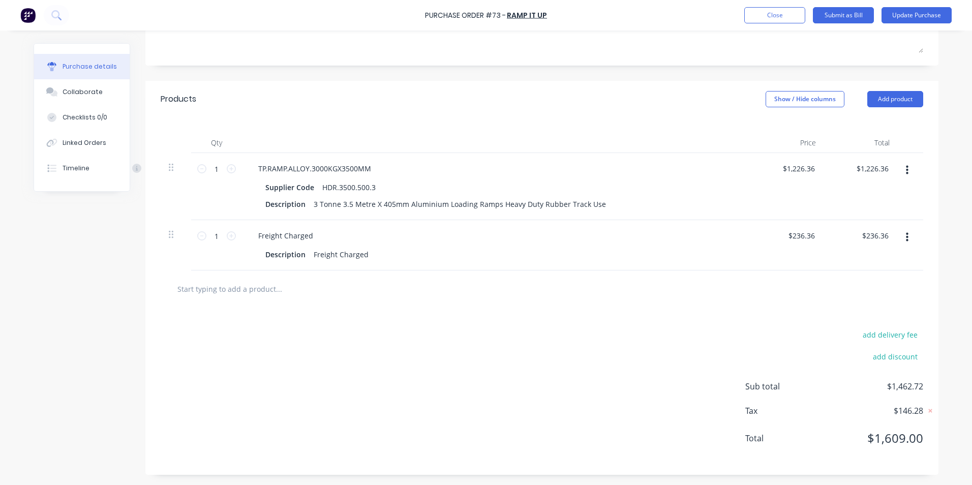
click at [683, 242] on div "Freight Charged" at bounding box center [496, 235] width 492 height 15
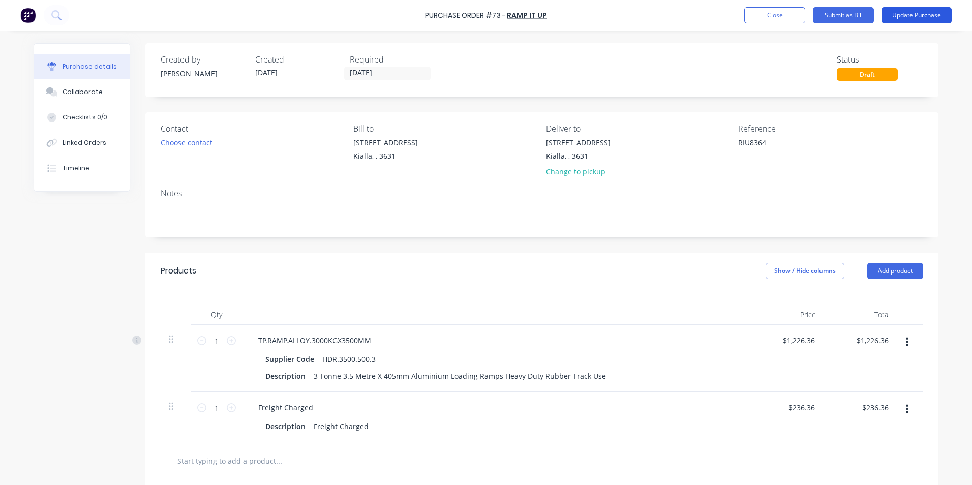
click at [916, 13] on button "Update Purchase" at bounding box center [917, 15] width 70 height 16
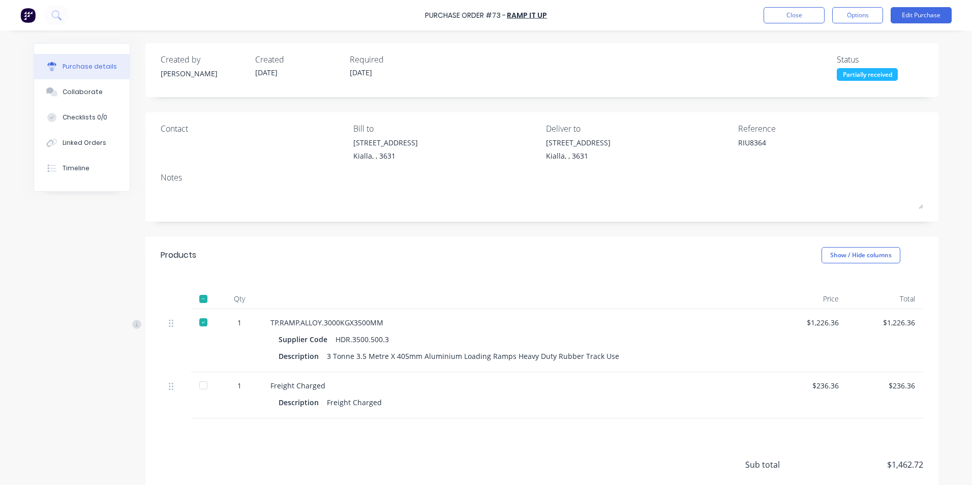
click at [197, 386] on div at bounding box center [203, 385] width 20 height 20
click at [89, 93] on div "Collaborate" at bounding box center [83, 91] width 40 height 9
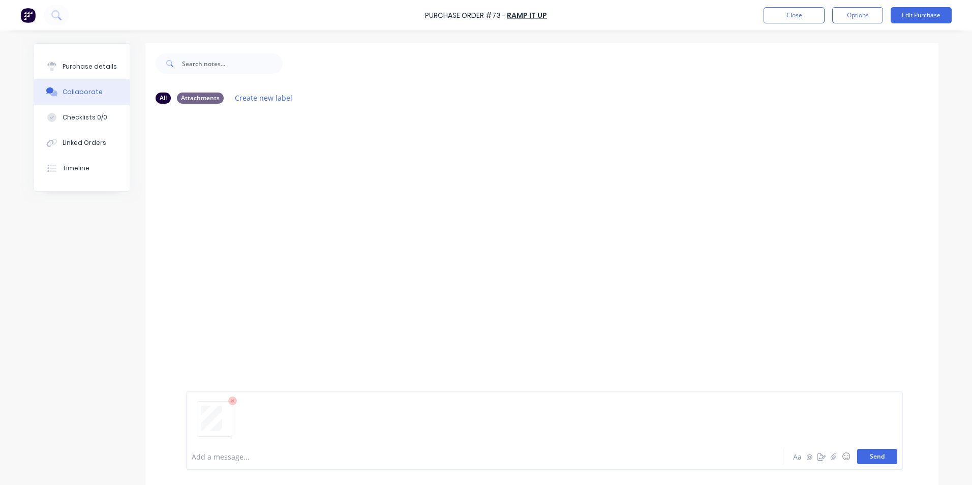
click at [881, 457] on button "Send" at bounding box center [877, 456] width 40 height 15
click at [77, 65] on div "Purchase details" at bounding box center [90, 66] width 54 height 9
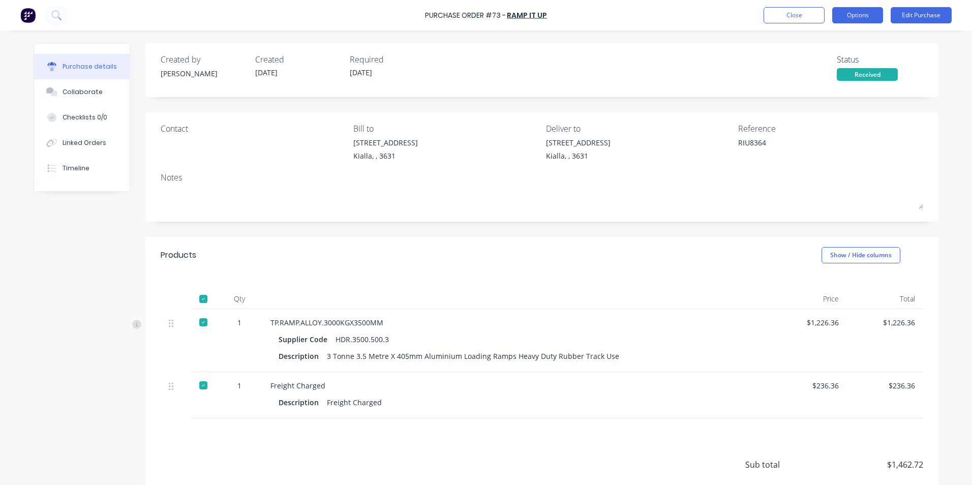
click at [870, 14] on button "Options" at bounding box center [857, 15] width 51 height 16
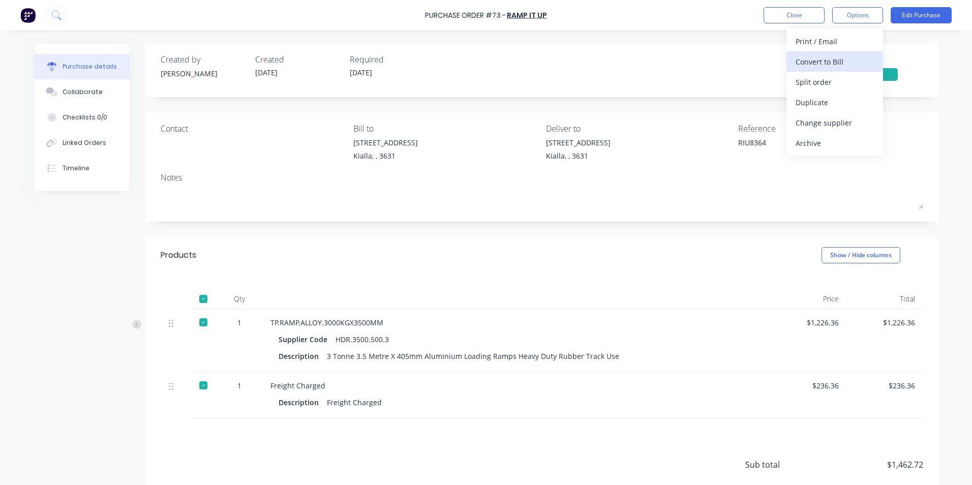
click at [828, 61] on div "Convert to Bill" at bounding box center [835, 61] width 78 height 15
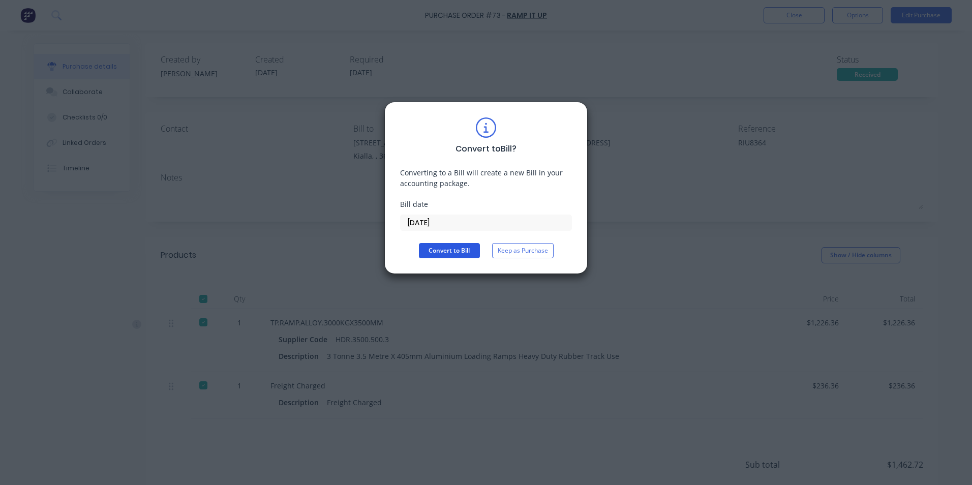
click at [453, 251] on button "Convert to Bill" at bounding box center [449, 250] width 61 height 15
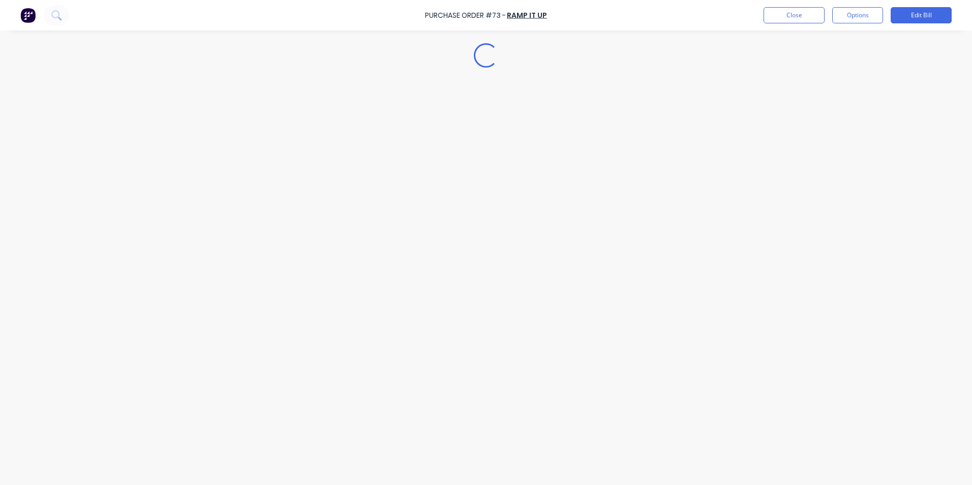
type textarea "x"
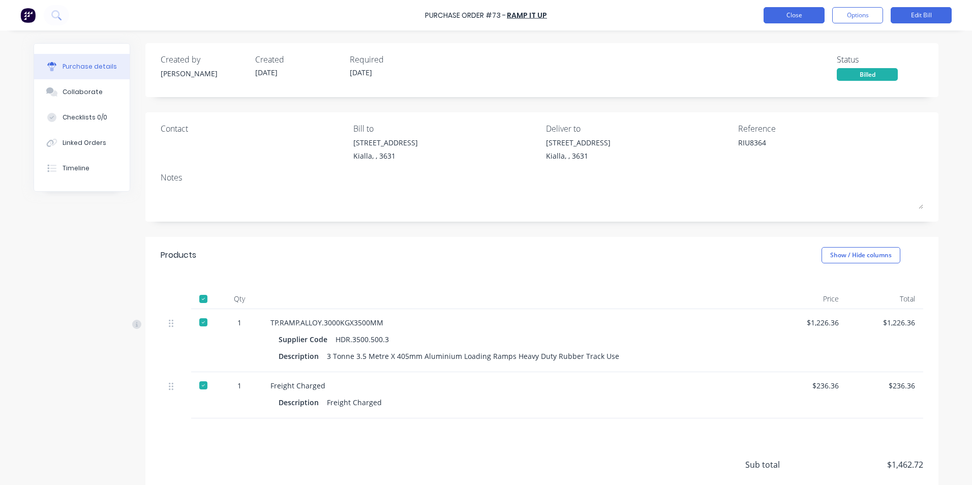
click at [790, 14] on button "Close" at bounding box center [794, 15] width 61 height 16
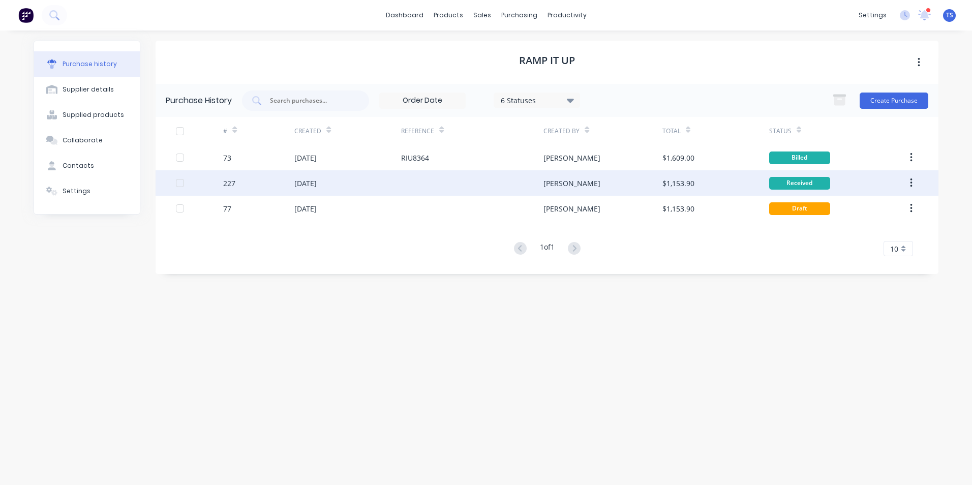
click at [335, 183] on div "[DATE]" at bounding box center [347, 182] width 107 height 25
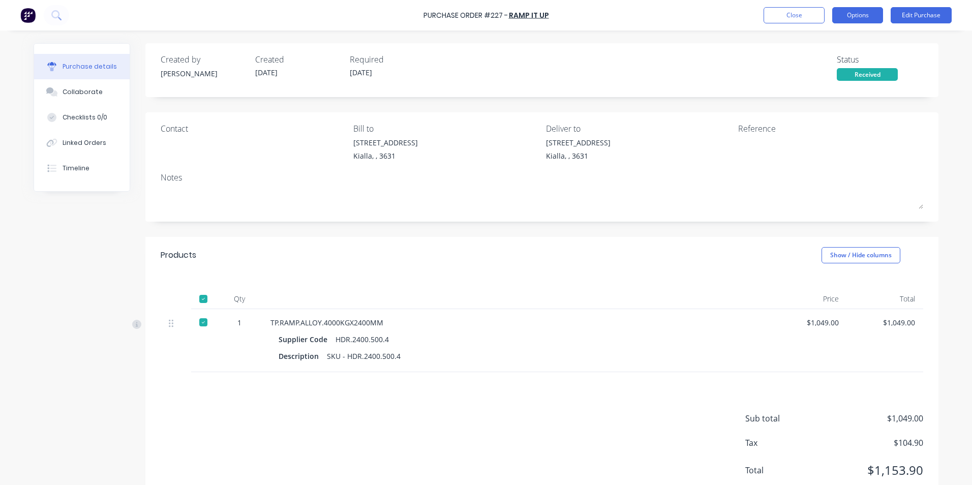
click at [859, 15] on button "Options" at bounding box center [857, 15] width 51 height 16
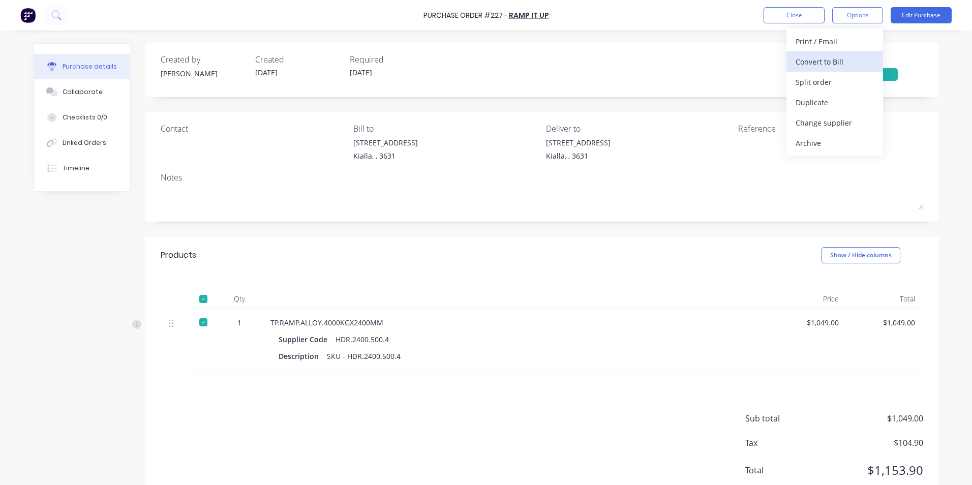
click at [829, 62] on div "Convert to Bill" at bounding box center [835, 61] width 78 height 15
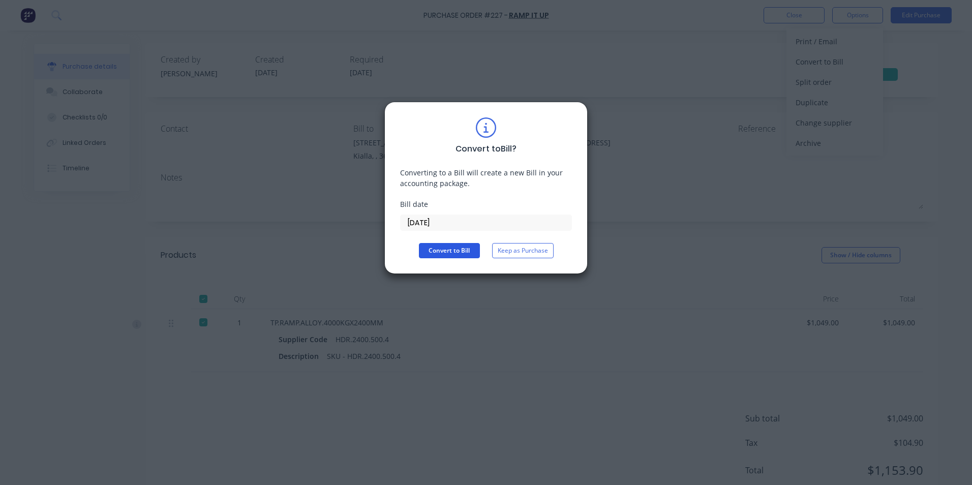
click at [460, 251] on button "Convert to Bill" at bounding box center [449, 250] width 61 height 15
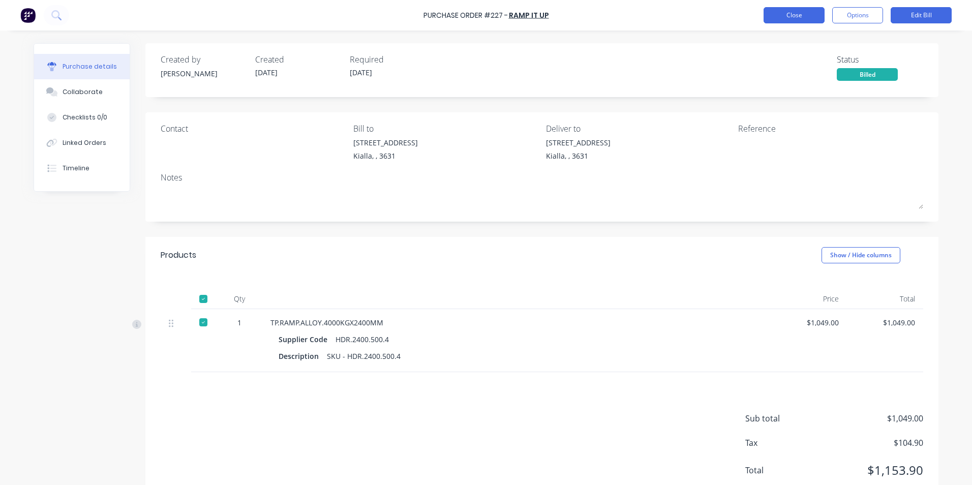
click at [793, 15] on button "Close" at bounding box center [794, 15] width 61 height 16
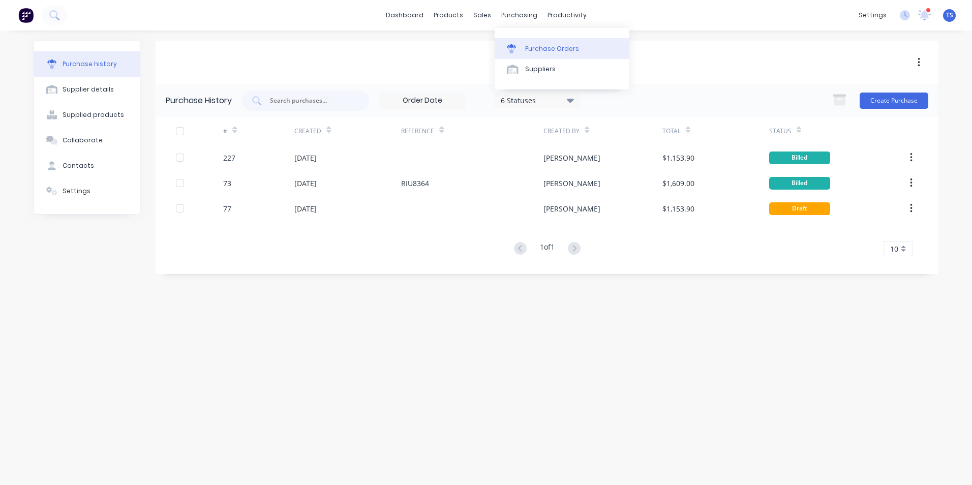
click at [544, 51] on div "Purchase Orders" at bounding box center [552, 48] width 54 height 9
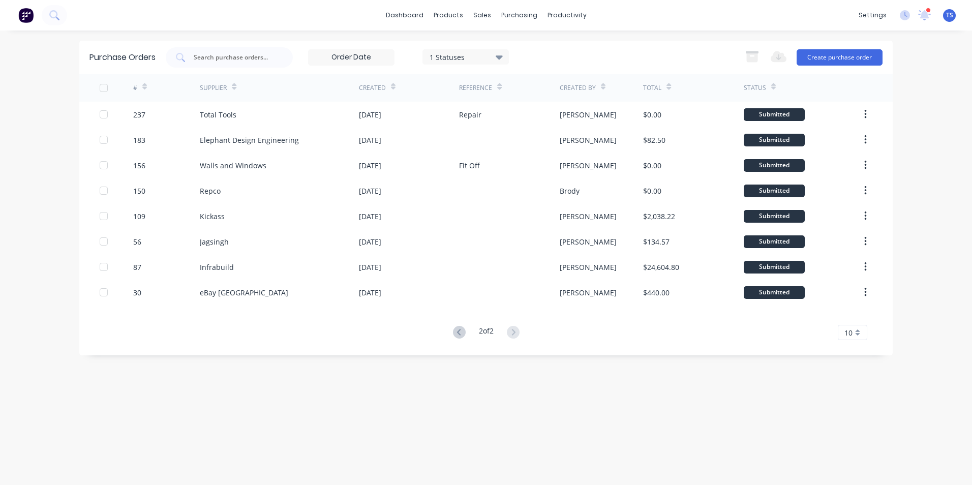
click at [500, 56] on icon at bounding box center [499, 57] width 7 height 4
click at [536, 125] on div at bounding box center [534, 124] width 20 height 20
click at [533, 165] on div at bounding box center [534, 165] width 20 height 20
click at [534, 187] on div at bounding box center [534, 185] width 20 height 20
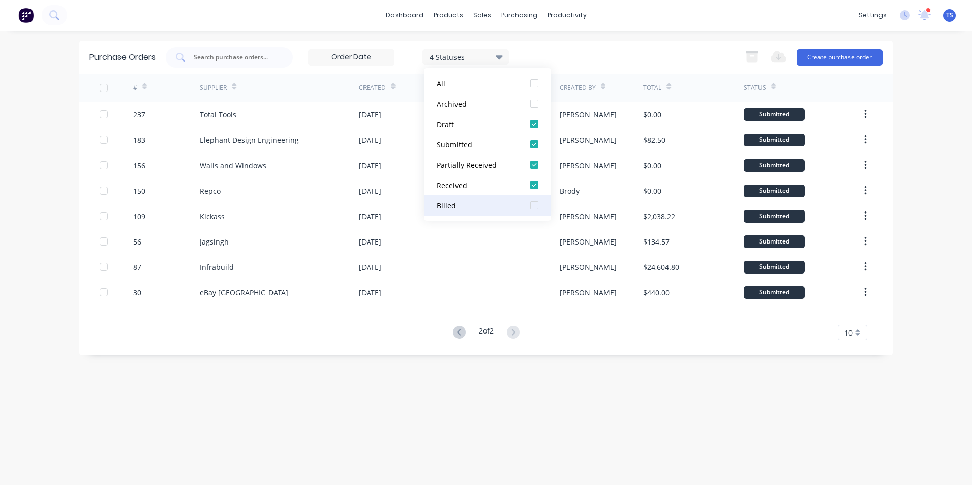
click at [536, 204] on div at bounding box center [534, 205] width 20 height 20
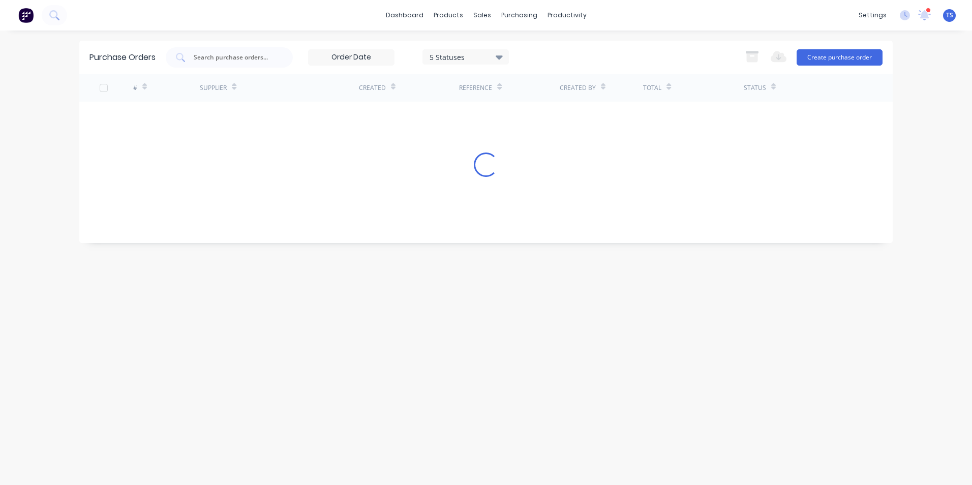
click at [715, 48] on div "5 Statuses 5 Statuses Export to Excel (XLSX) Create purchase order" at bounding box center [524, 57] width 717 height 20
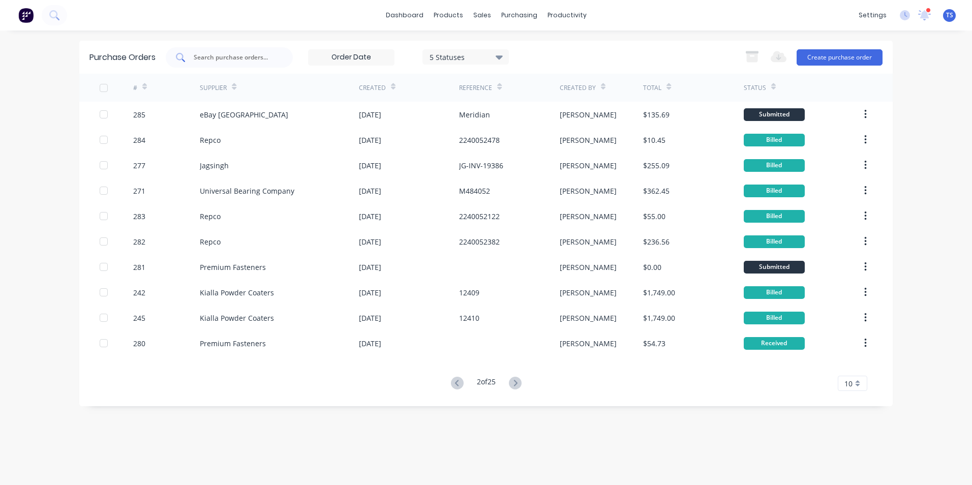
click at [232, 64] on div at bounding box center [229, 57] width 127 height 20
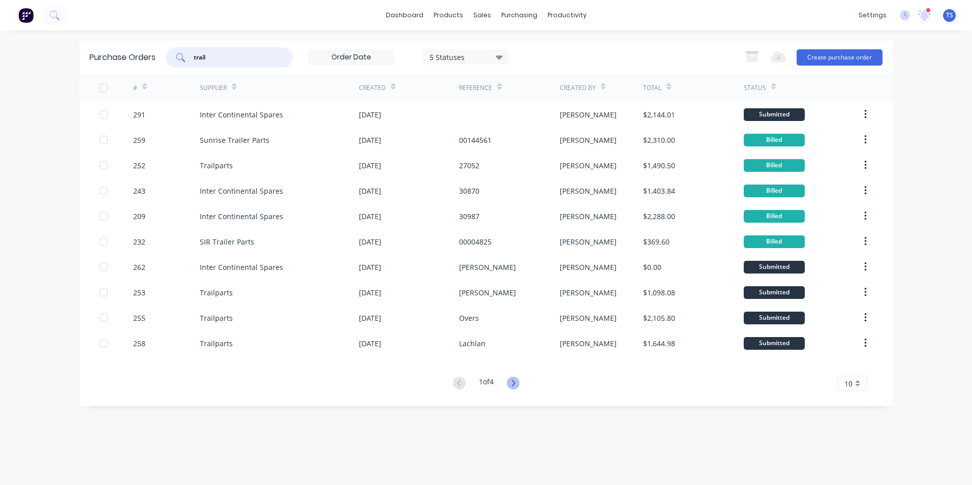
type input "trail"
click at [515, 384] on icon at bounding box center [513, 383] width 4 height 6
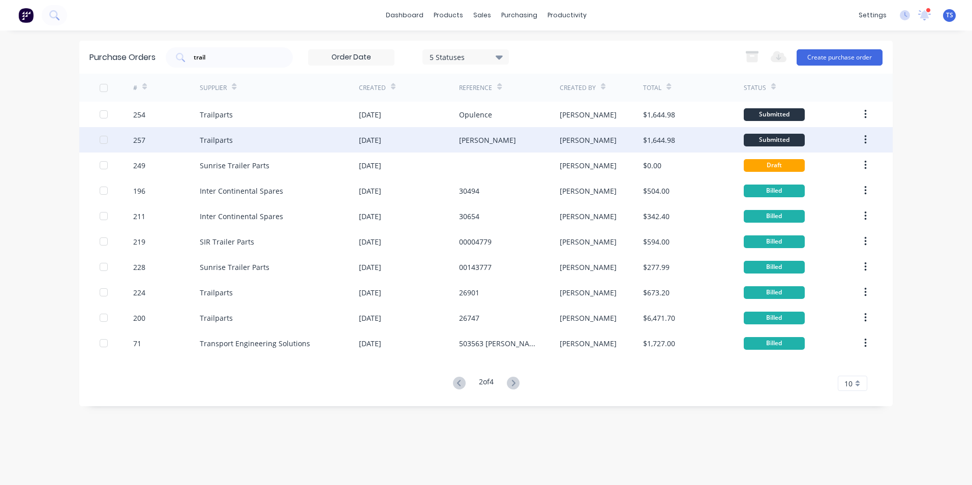
click at [145, 142] on div "257" at bounding box center [139, 140] width 12 height 11
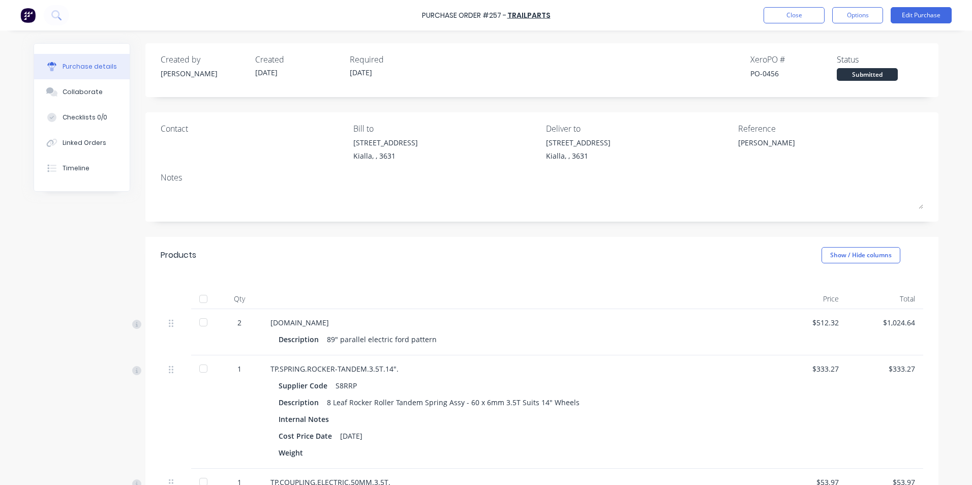
click at [199, 299] on div at bounding box center [203, 299] width 20 height 20
click at [91, 143] on div "Linked Orders" at bounding box center [85, 142] width 44 height 9
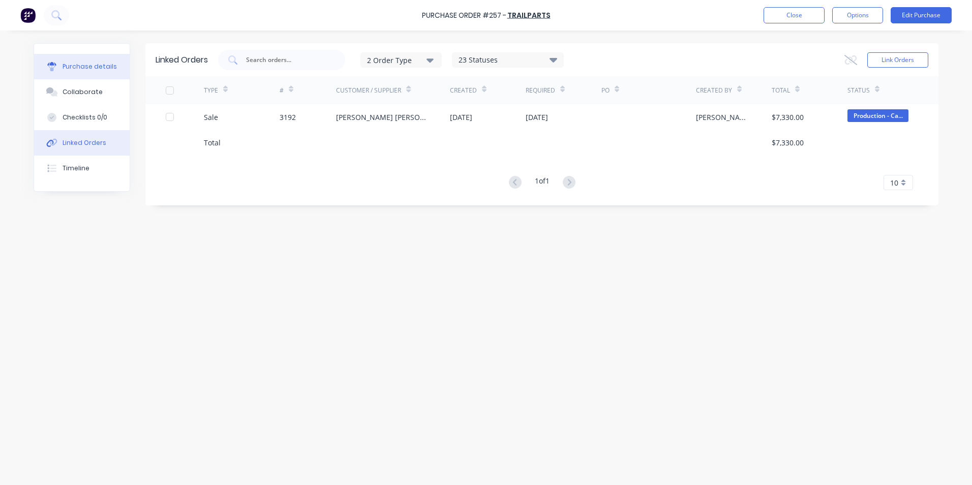
click at [76, 69] on div "Purchase details" at bounding box center [90, 66] width 54 height 9
type textarea "x"
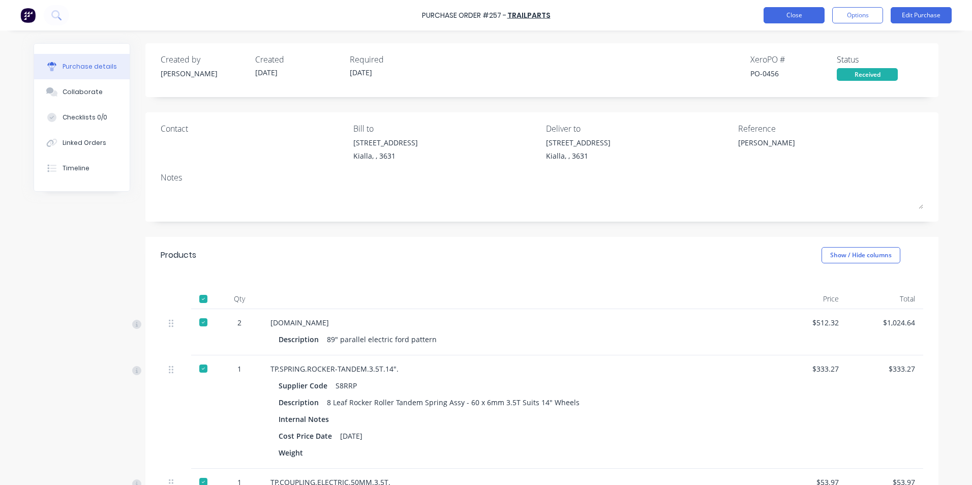
click at [791, 17] on button "Close" at bounding box center [794, 15] width 61 height 16
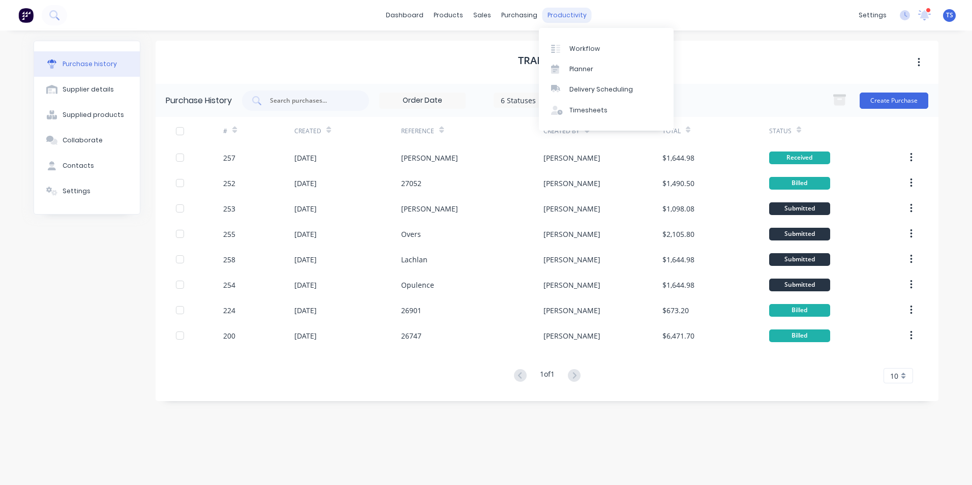
click at [561, 13] on div "productivity" at bounding box center [566, 15] width 49 height 15
click at [574, 50] on div "Workflow" at bounding box center [584, 48] width 31 height 9
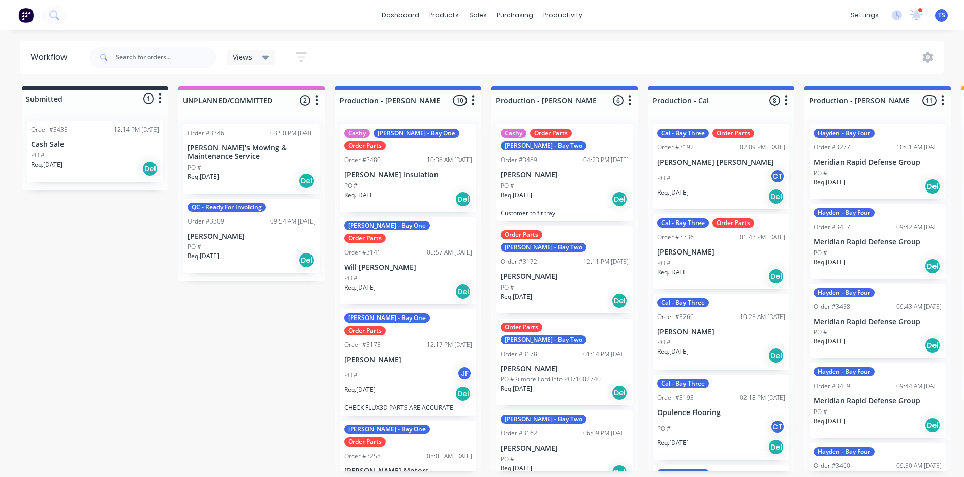
click at [370, 181] on div "PO #" at bounding box center [408, 185] width 128 height 9
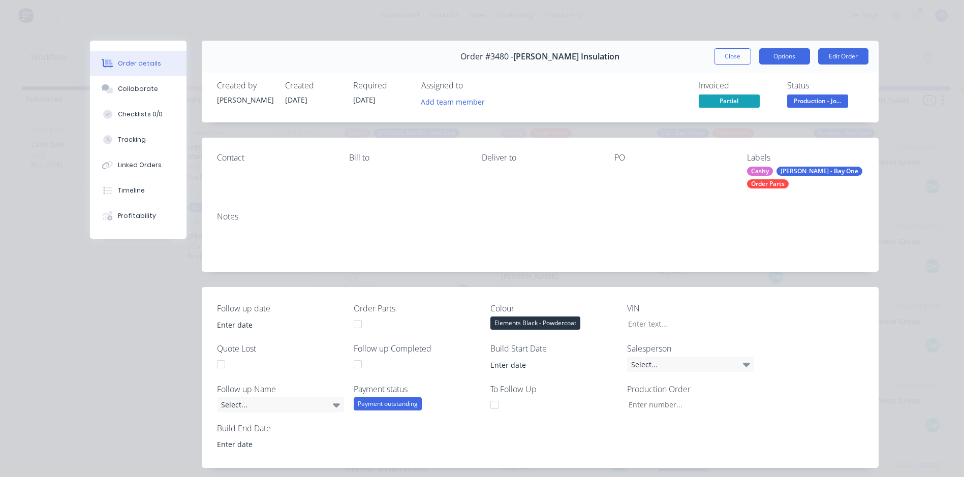
click at [792, 55] on button "Options" at bounding box center [785, 56] width 51 height 16
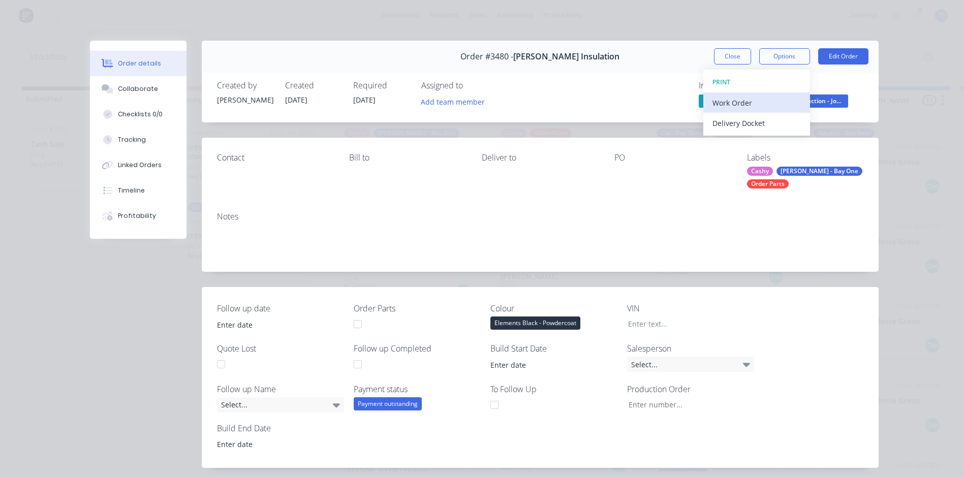
click at [751, 103] on div "Work Order" at bounding box center [757, 103] width 88 height 15
click at [742, 124] on div "Standard" at bounding box center [757, 123] width 88 height 15
click at [728, 57] on button "Close" at bounding box center [732, 56] width 37 height 16
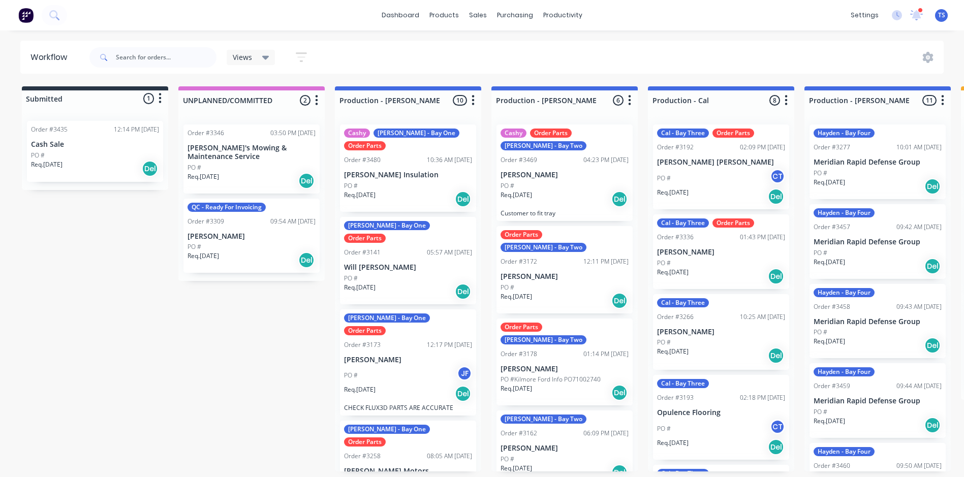
click at [518, 178] on p "[PERSON_NAME]" at bounding box center [565, 175] width 128 height 9
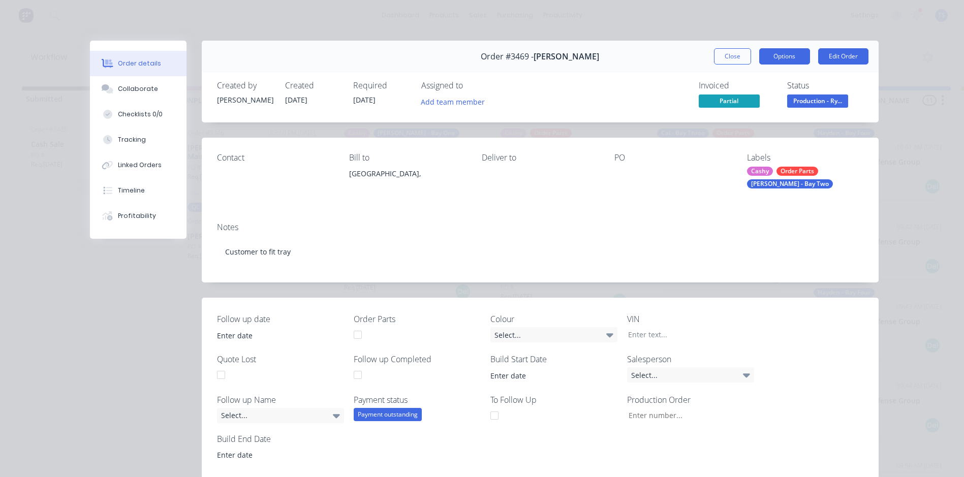
click at [776, 54] on button "Options" at bounding box center [785, 56] width 51 height 16
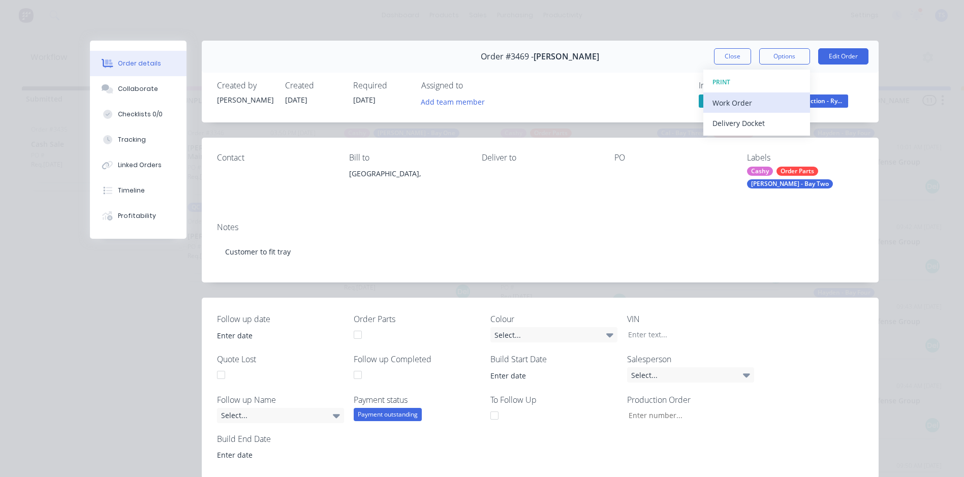
click at [734, 106] on div "Work Order" at bounding box center [757, 103] width 88 height 15
click at [729, 125] on div "Standard" at bounding box center [757, 123] width 88 height 15
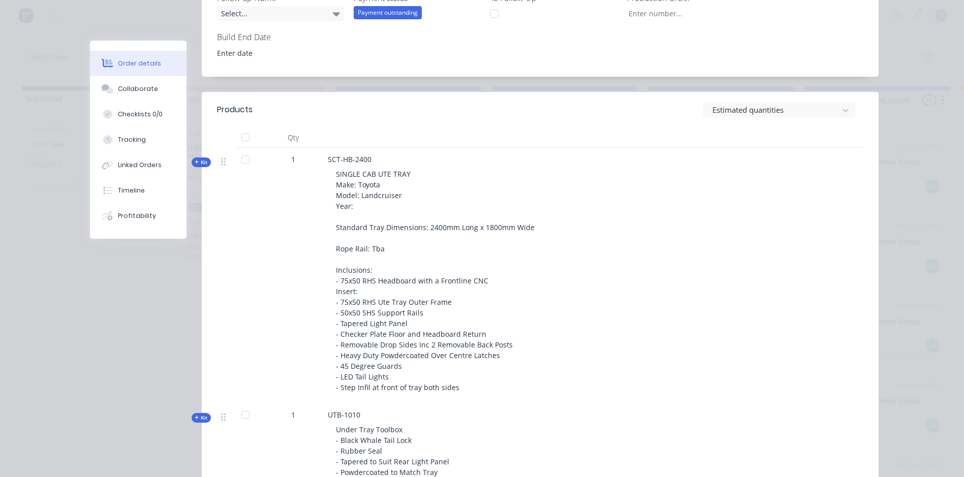
scroll to position [407, 0]
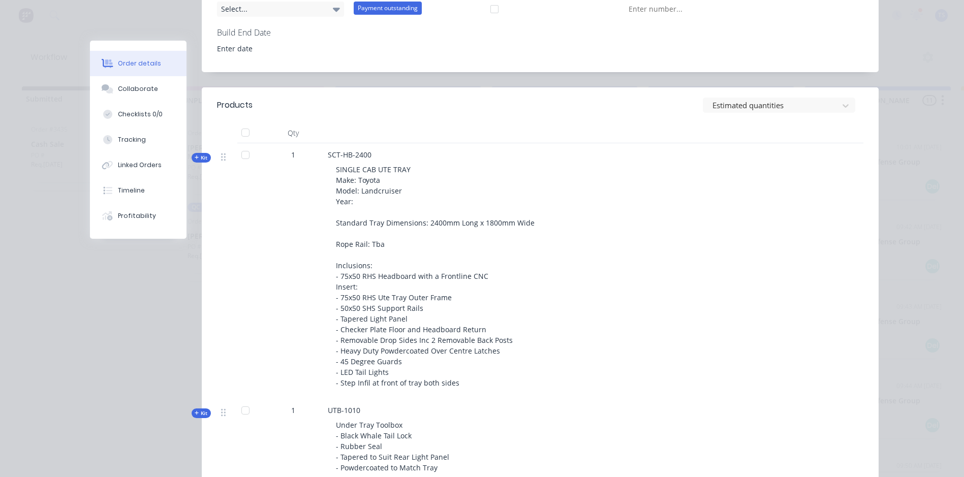
click at [195, 158] on icon "button" at bounding box center [197, 158] width 4 height 4
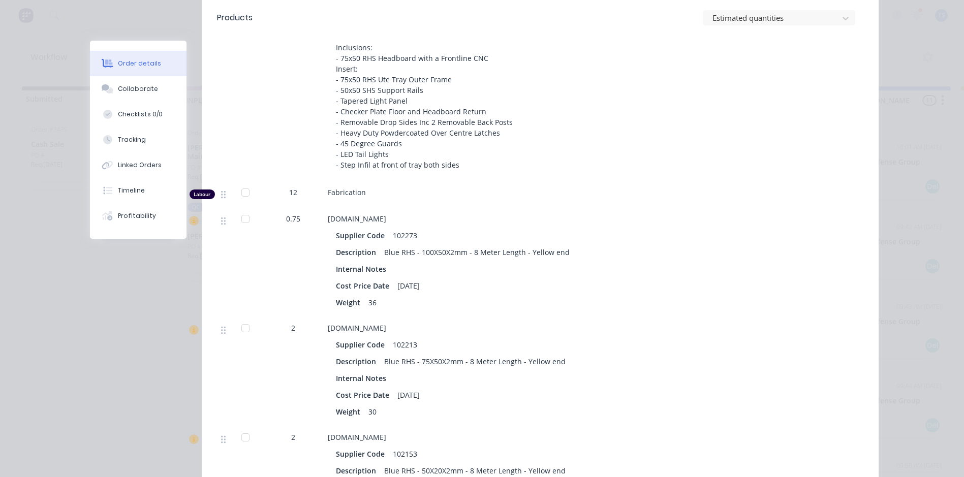
scroll to position [458, 0]
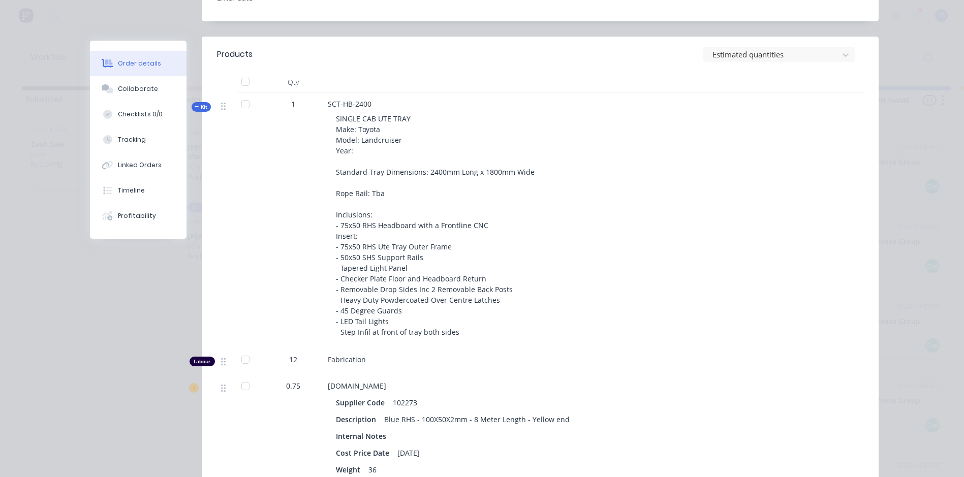
click at [195, 106] on icon "button" at bounding box center [197, 106] width 5 height 5
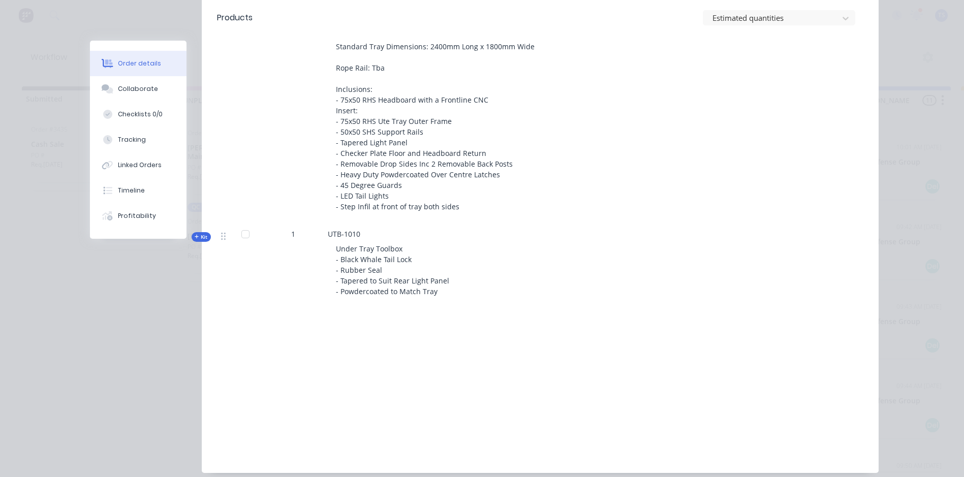
scroll to position [626, 0]
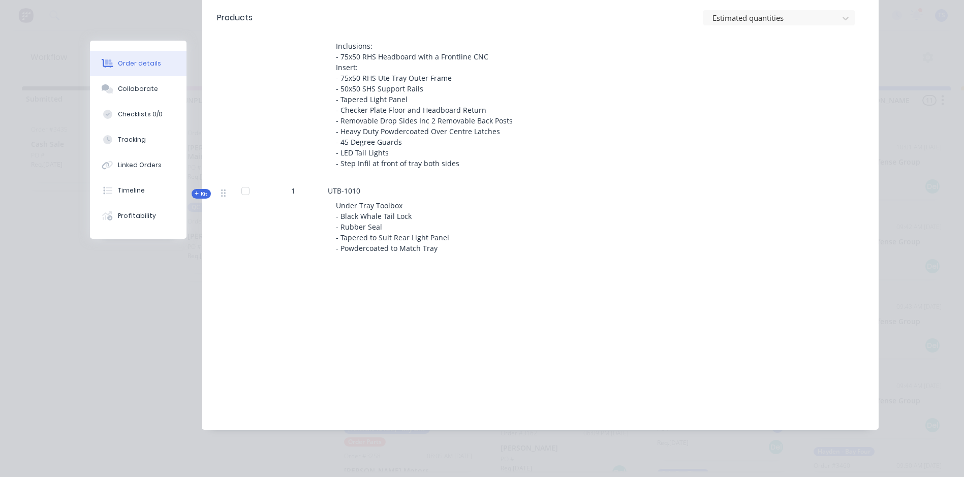
click at [195, 192] on icon "button" at bounding box center [197, 193] width 5 height 5
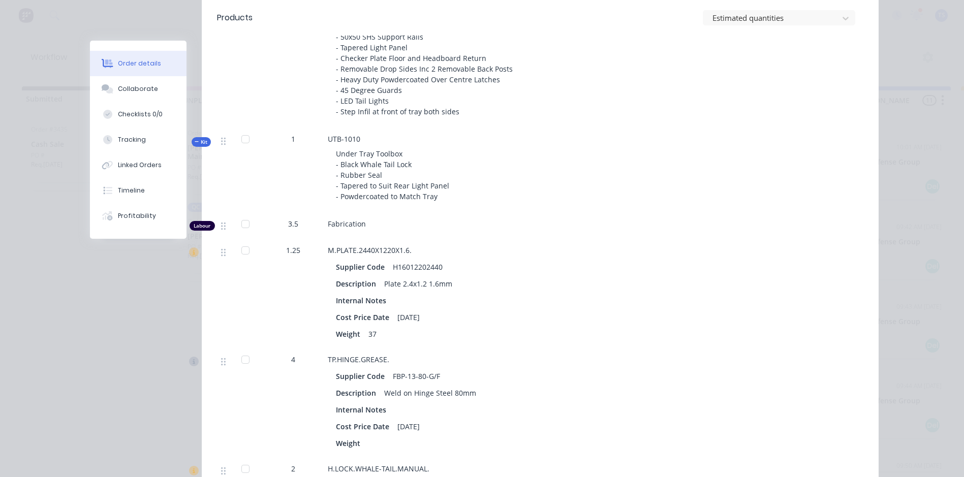
scroll to position [675, 0]
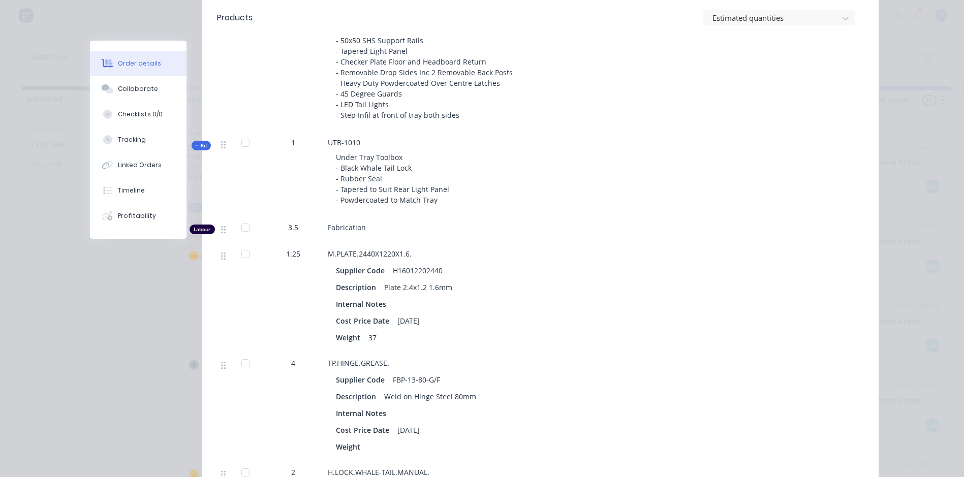
click at [195, 143] on icon "button" at bounding box center [197, 145] width 5 height 5
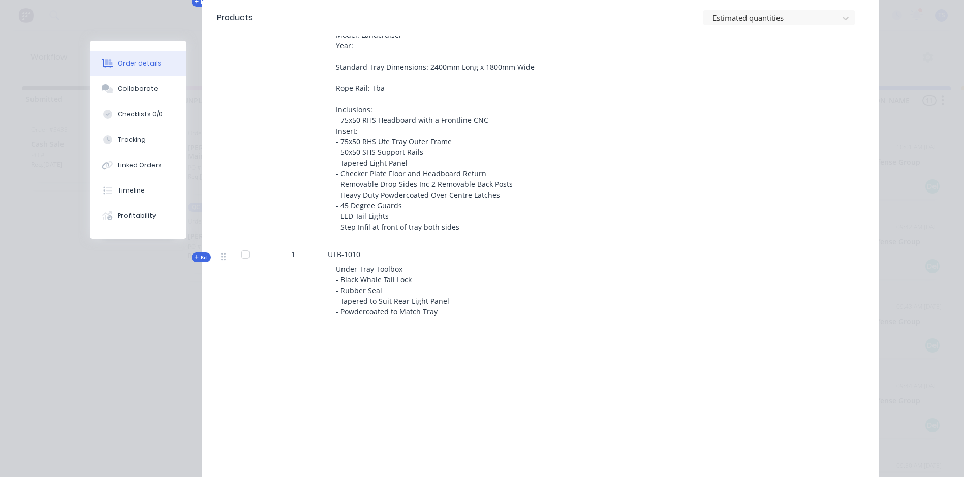
scroll to position [474, 0]
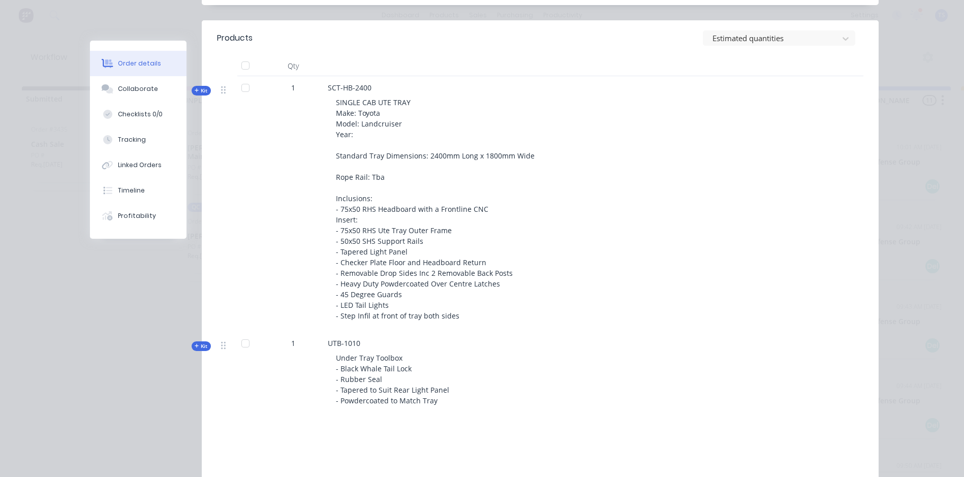
click at [192, 347] on button "Kit" at bounding box center [201, 347] width 19 height 10
click at [195, 346] on icon "button" at bounding box center [197, 346] width 5 height 5
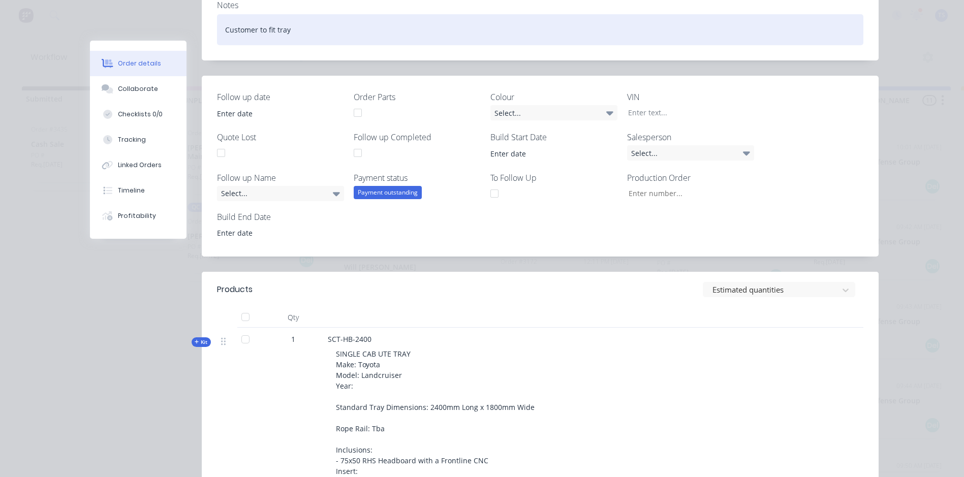
scroll to position [16, 0]
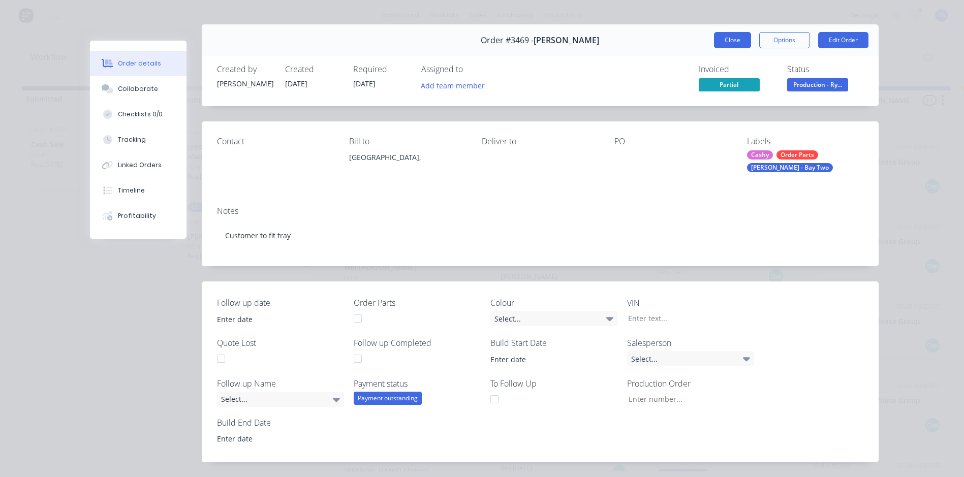
click at [733, 41] on button "Close" at bounding box center [732, 40] width 37 height 16
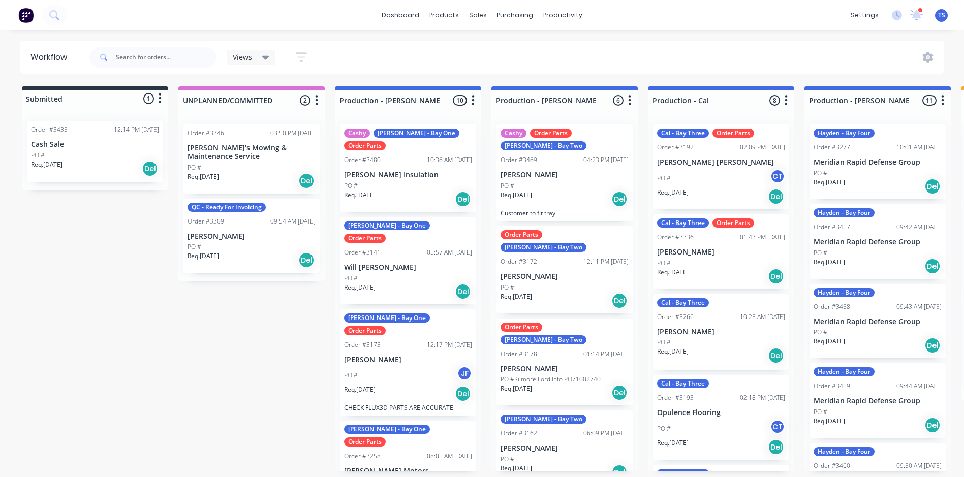
click at [371, 179] on div "[PERSON_NAME] - Bay One Order Parts Order #3480 10:36 AM [DATE] [PERSON_NAME] I…" at bounding box center [408, 168] width 136 height 87
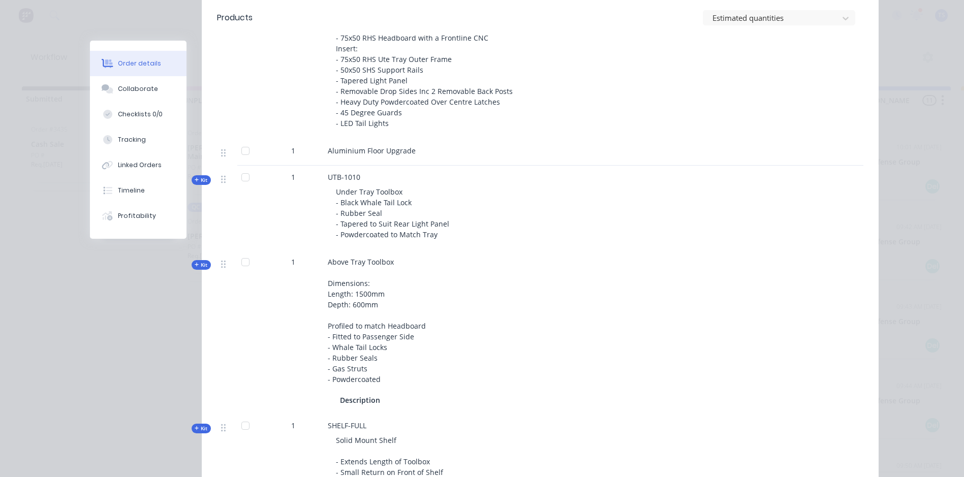
scroll to position [661, 0]
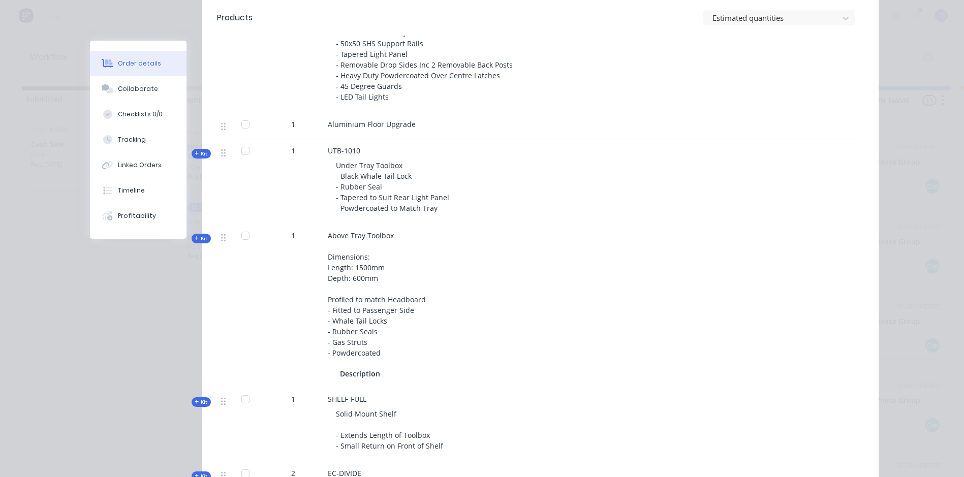
click at [195, 153] on icon "button" at bounding box center [197, 154] width 4 height 4
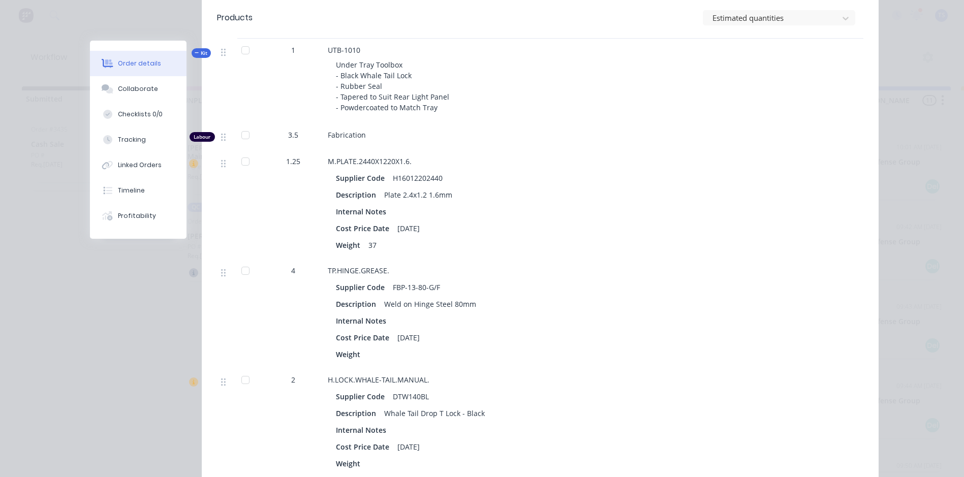
scroll to position [712, 0]
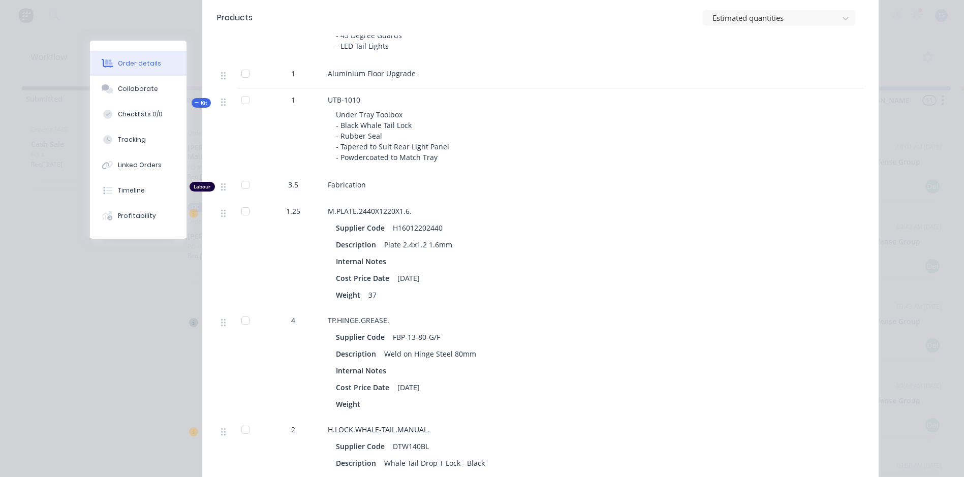
click at [195, 101] on icon "button" at bounding box center [197, 102] width 5 height 5
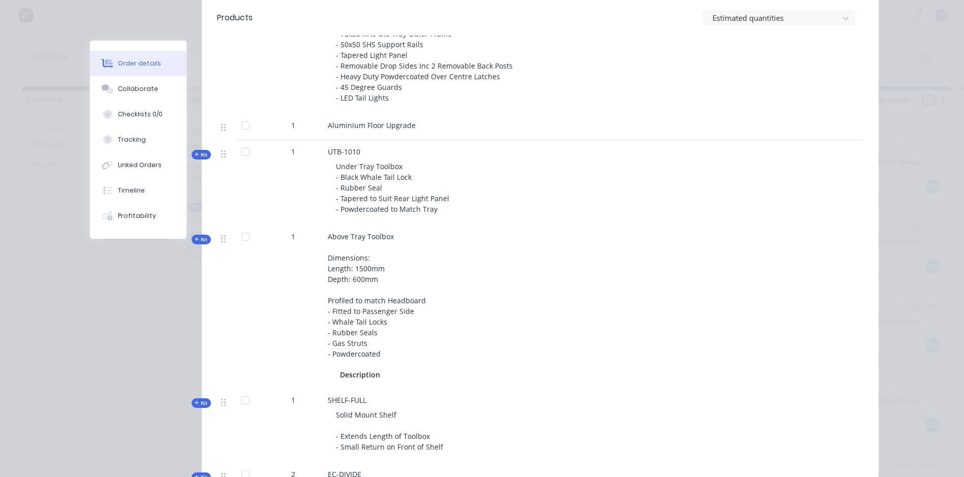
scroll to position [610, 0]
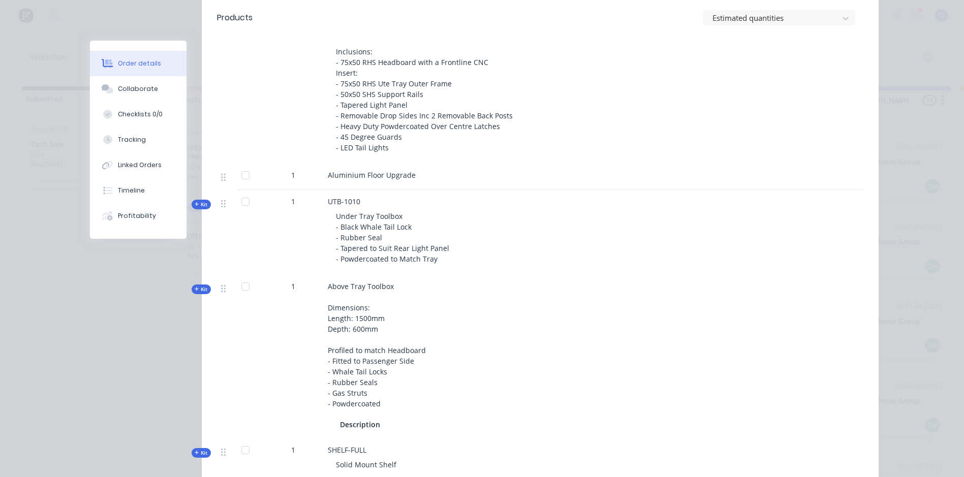
click at [195, 203] on span "Kit" at bounding box center [201, 205] width 13 height 8
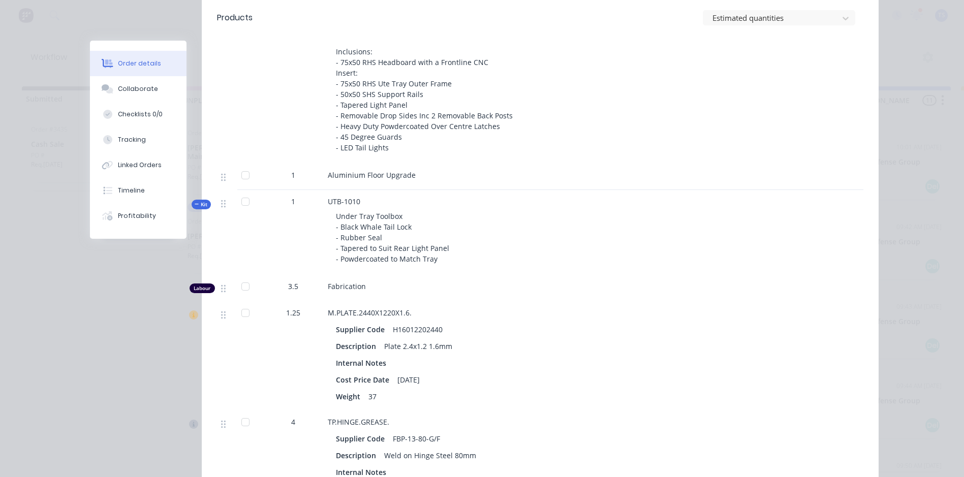
click at [195, 203] on span "Kit" at bounding box center [201, 205] width 13 height 8
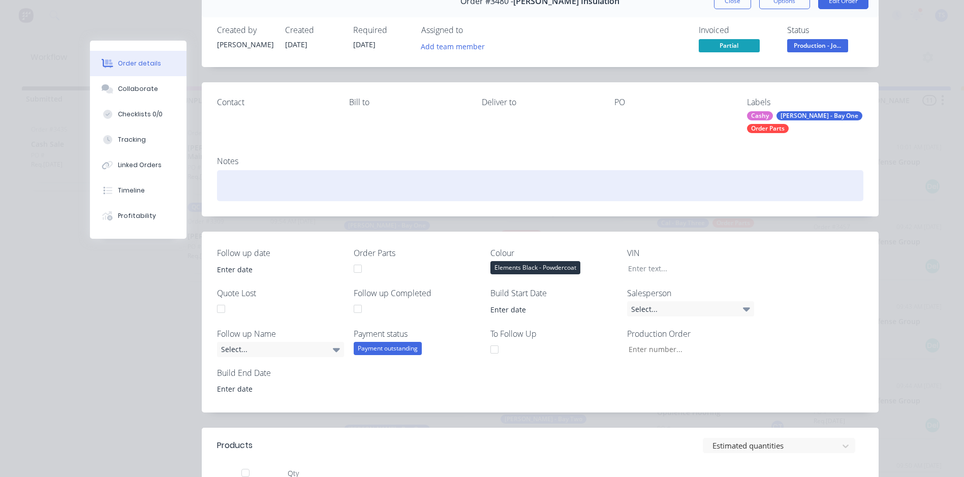
scroll to position [0, 0]
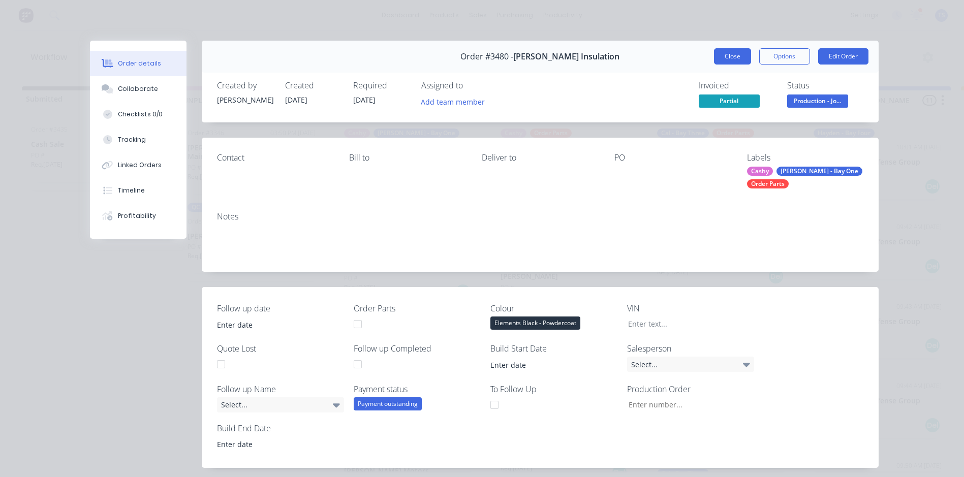
click at [740, 55] on button "Close" at bounding box center [732, 56] width 37 height 16
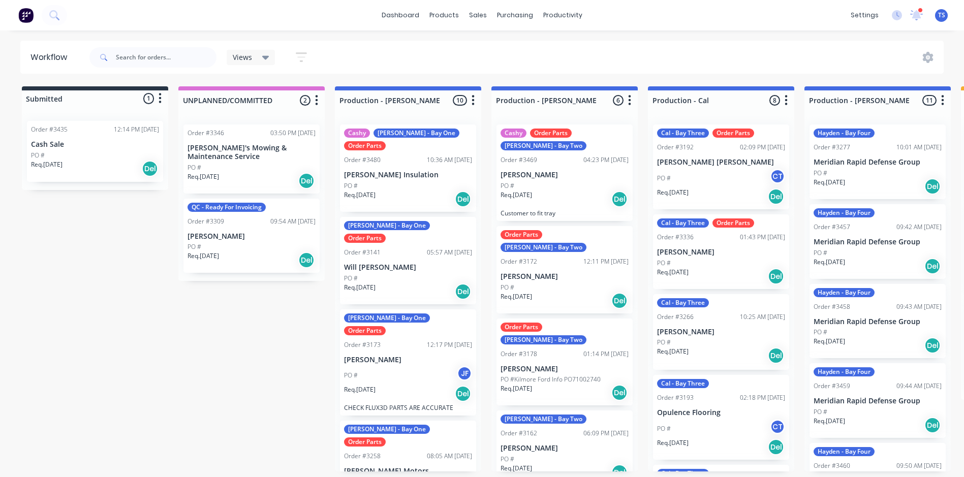
click at [670, 166] on p "[PERSON_NAME] [PERSON_NAME]" at bounding box center [721, 162] width 128 height 9
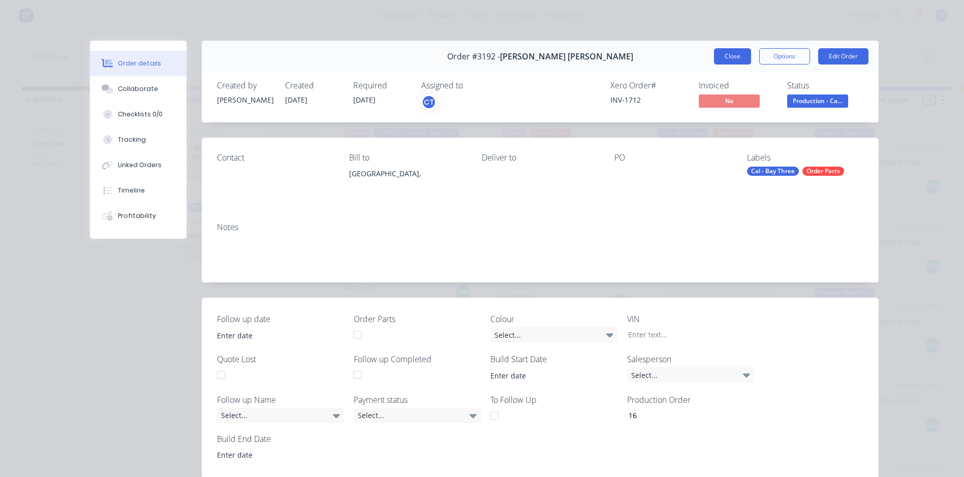
click at [733, 53] on button "Close" at bounding box center [732, 56] width 37 height 16
